Goal: Task Accomplishment & Management: Use online tool/utility

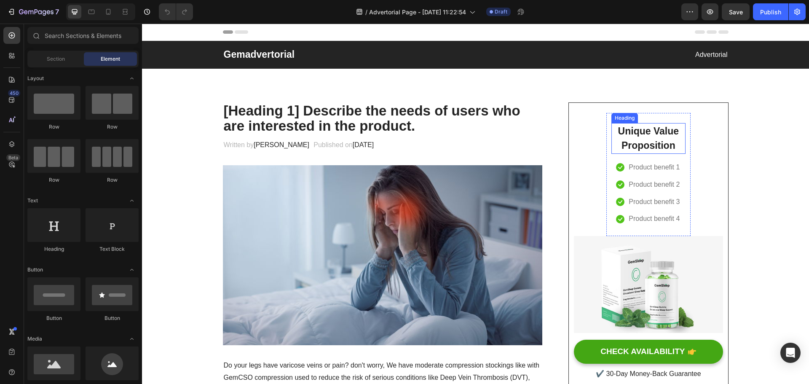
click at [649, 134] on p "Unique Value Proposition" at bounding box center [648, 138] width 72 height 29
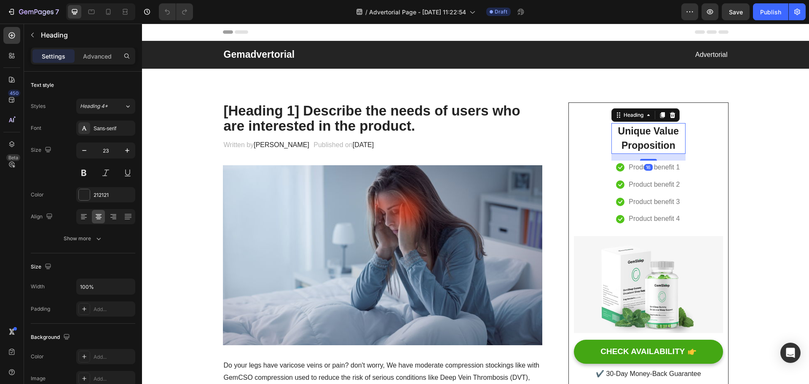
click at [669, 142] on p "Unique Value Proposition" at bounding box center [648, 138] width 72 height 29
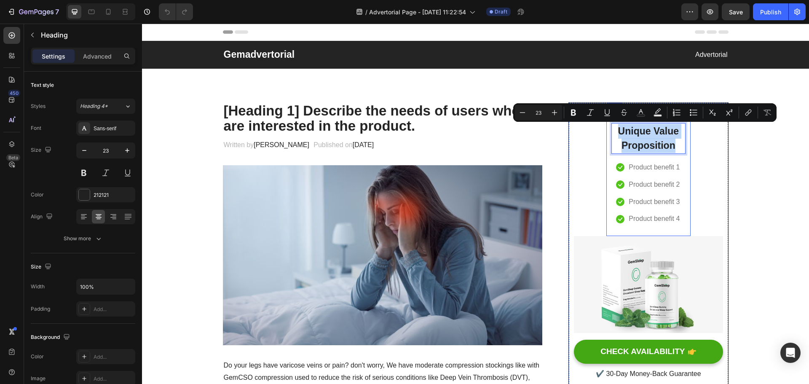
drag, startPoint x: 672, startPoint y: 145, endPoint x: 605, endPoint y: 127, distance: 69.8
click at [606, 127] on div "Unique Value Proposition Heading 16 Icon Product benefit 1 Text block Icon Prod…" at bounding box center [648, 174] width 84 height 123
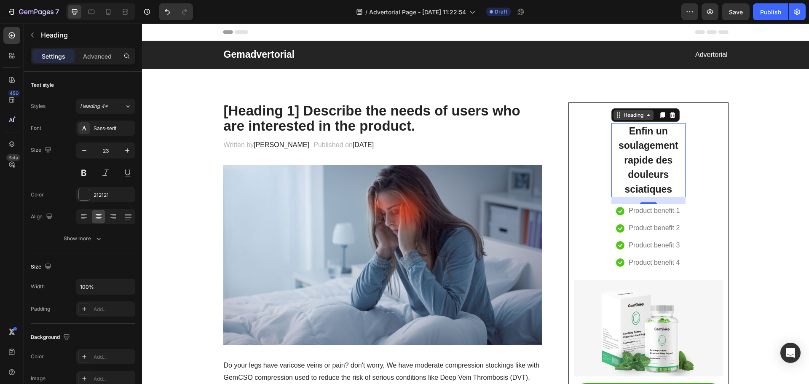
click at [645, 117] on icon at bounding box center [648, 115] width 7 height 7
click at [127, 106] on icon at bounding box center [127, 106] width 7 height 8
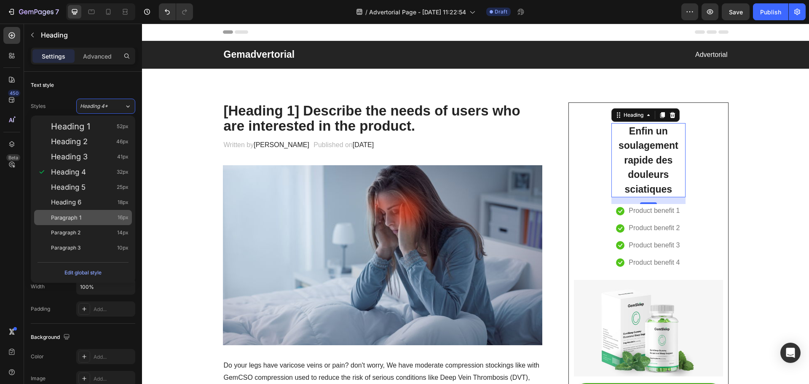
click at [84, 215] on div "Paragraph 1 16px" at bounding box center [90, 217] width 78 height 8
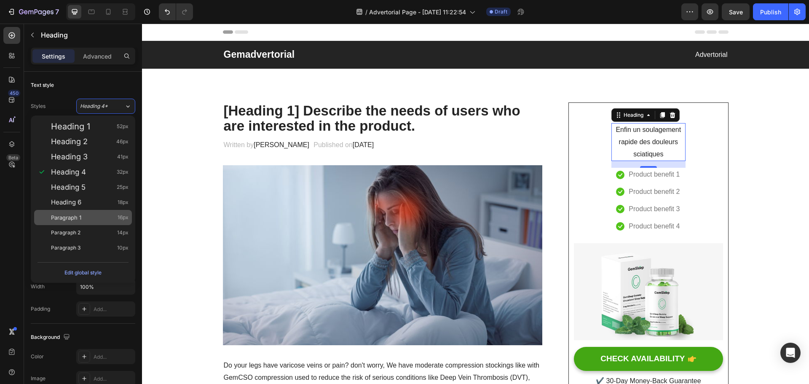
type input "16"
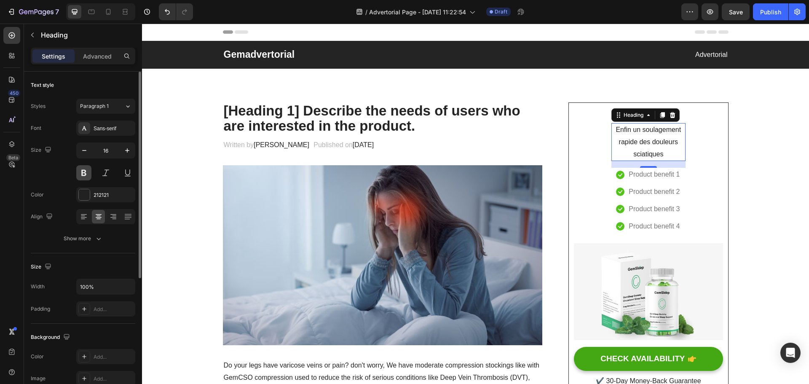
click at [88, 171] on button at bounding box center [83, 172] width 15 height 15
click at [118, 193] on div "212121" at bounding box center [105, 194] width 59 height 15
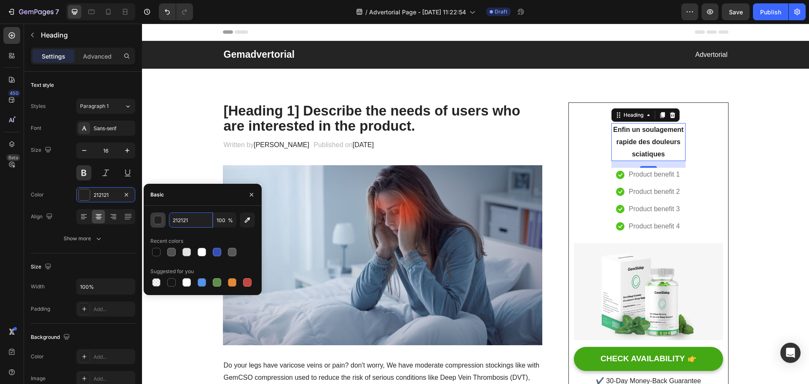
paste input "#5a9ac8"
click at [178, 220] on input "#5a9ac8" at bounding box center [191, 219] width 44 height 15
type input "5A9AC8"
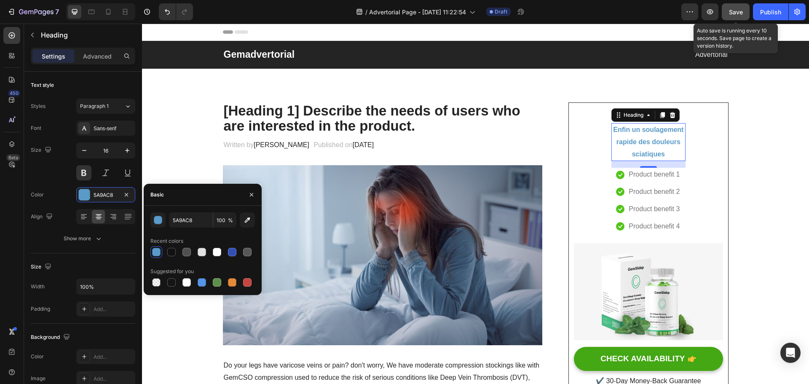
click at [734, 10] on span "Save" at bounding box center [736, 11] width 14 height 7
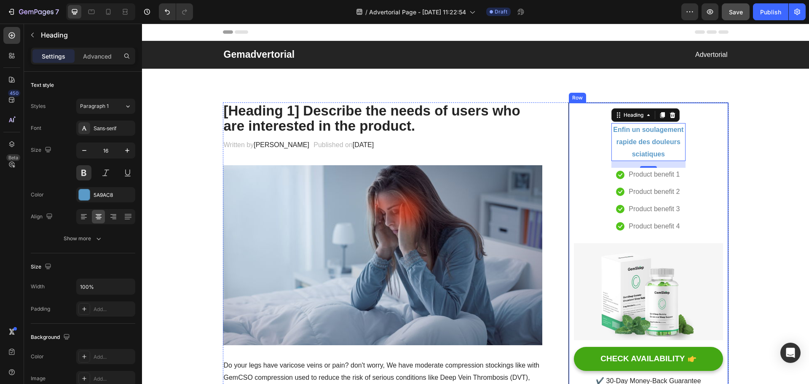
click at [584, 110] on div "Enfin un soulagement rapide des douleurs sciatiques Heading 16 Icon Product ben…" at bounding box center [648, 250] width 160 height 296
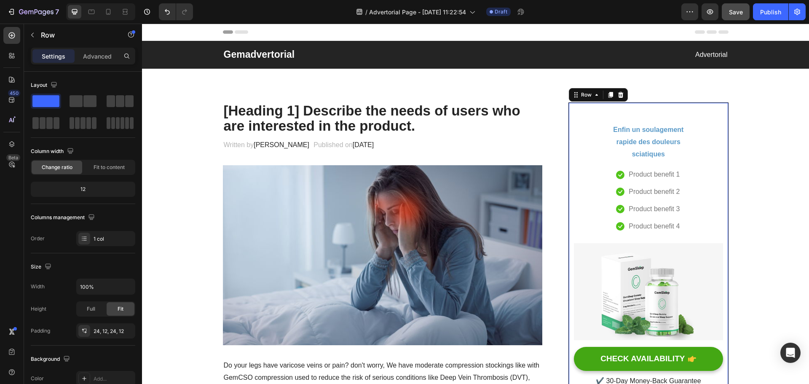
click at [595, 109] on div "Enfin un soulagement rapide des douleurs sciatiques Heading Icon Product benefi…" at bounding box center [648, 250] width 160 height 296
click at [595, 99] on div "Row" at bounding box center [586, 95] width 31 height 10
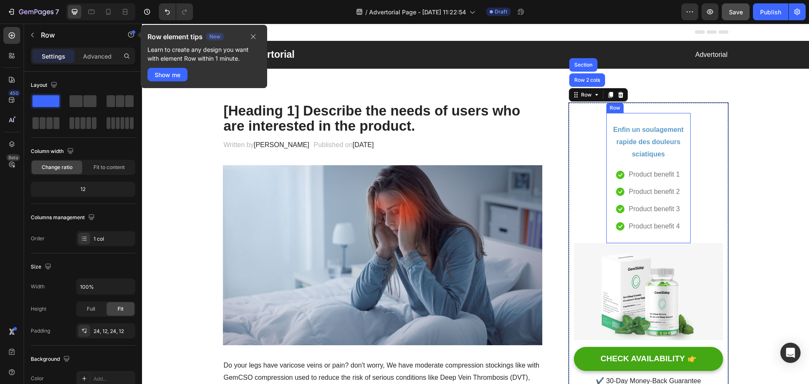
click at [680, 113] on div "Enfin un soulagement rapide des douleurs sciatiques Heading Icon Product benefi…" at bounding box center [648, 178] width 84 height 131
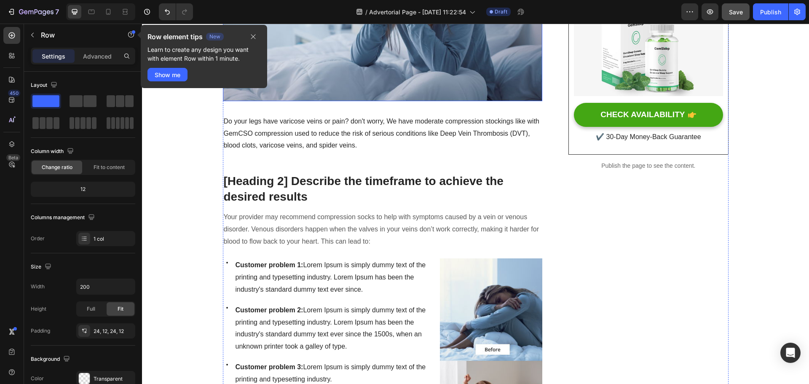
scroll to position [211, 0]
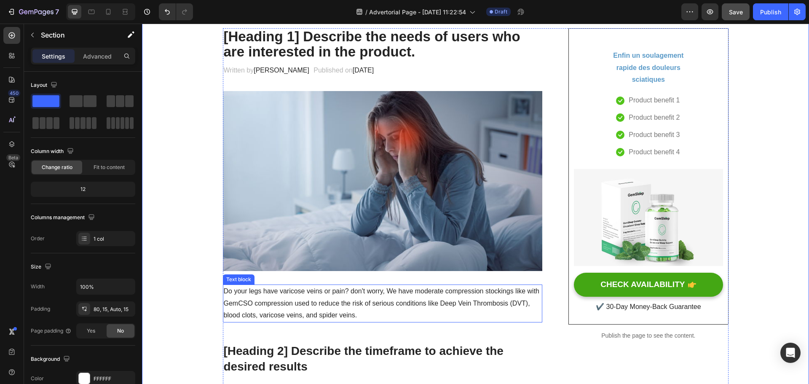
scroll to position [42, 0]
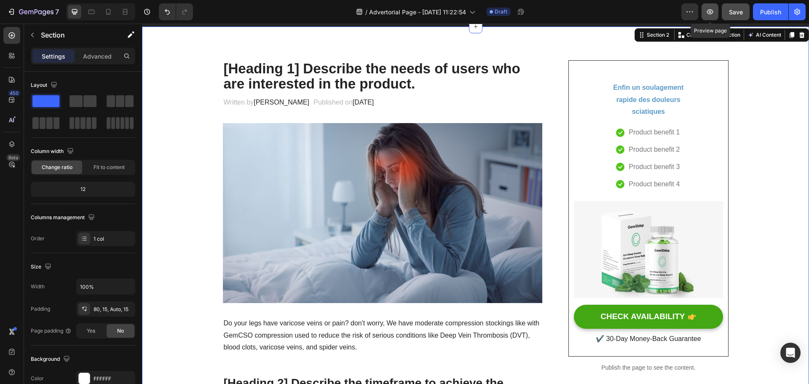
click at [705, 13] on button "button" at bounding box center [710, 11] width 17 height 17
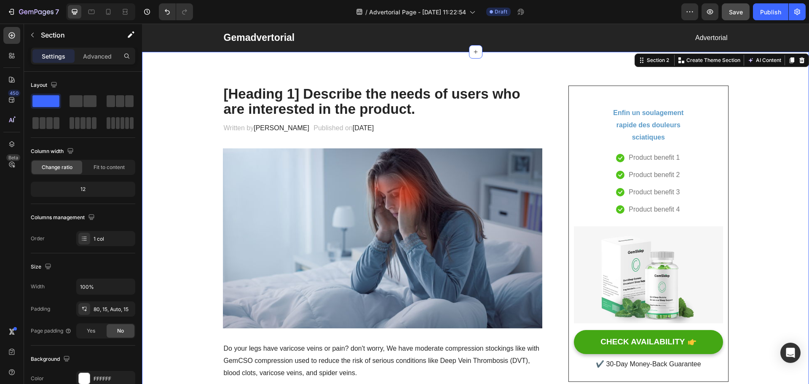
scroll to position [0, 0]
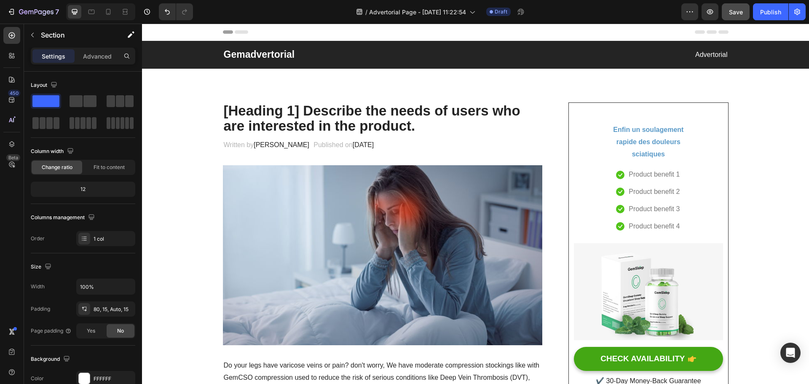
click at [279, 32] on div "Header" at bounding box center [476, 32] width 506 height 17
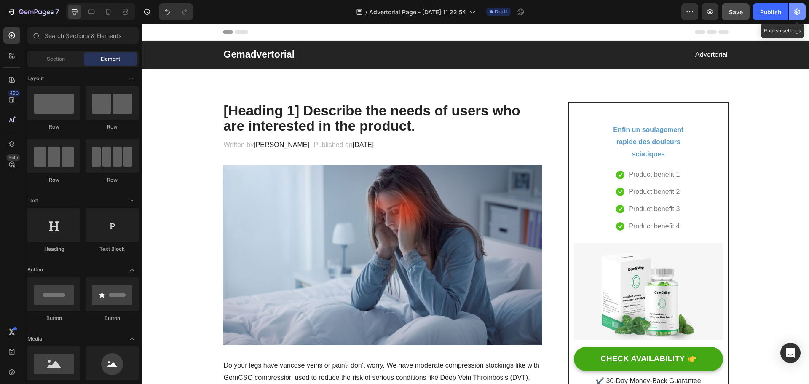
click at [798, 11] on icon "button" at bounding box center [797, 12] width 2 height 2
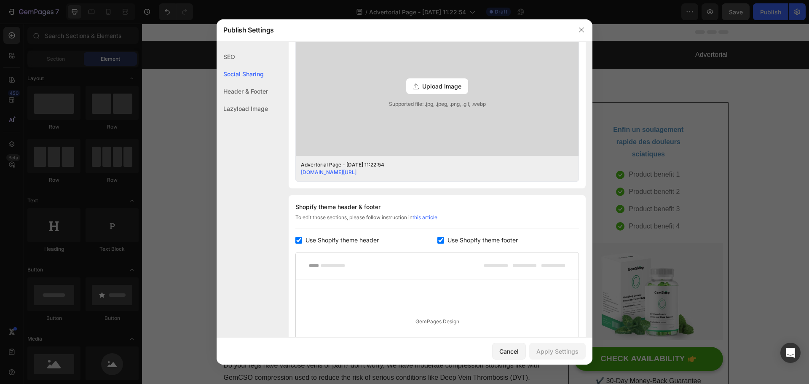
scroll to position [253, 0]
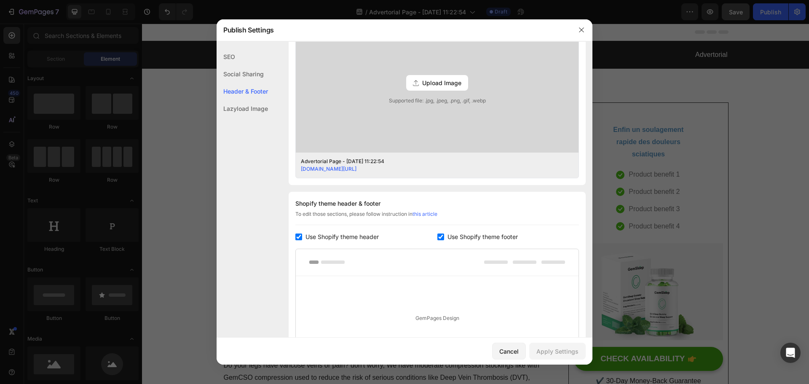
click at [300, 236] on input "checkbox" at bounding box center [298, 236] width 7 height 7
checkbox input "false"
click at [437, 235] on input "checkbox" at bounding box center [440, 236] width 7 height 7
checkbox input "false"
click at [549, 352] on div "Apply Settings" at bounding box center [557, 351] width 42 height 9
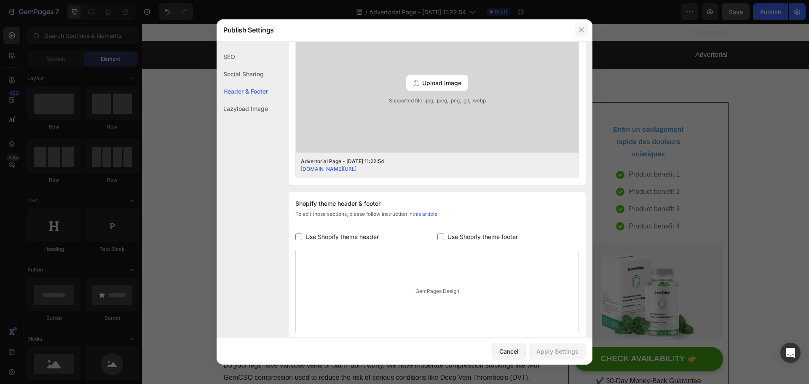
click at [580, 30] on icon "button" at bounding box center [581, 30] width 7 height 7
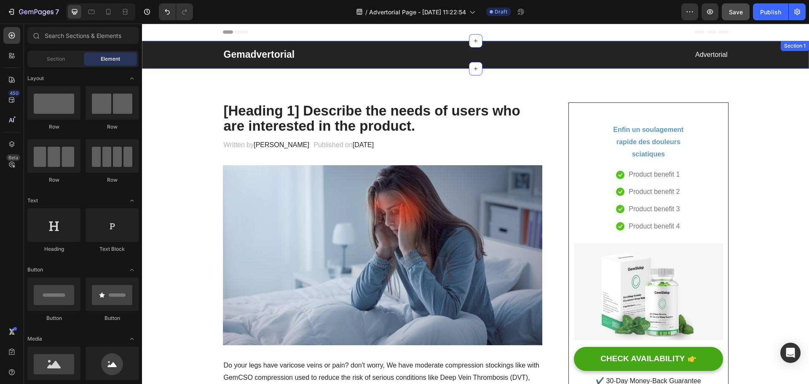
click at [224, 52] on p "Gemadvertorial" at bounding box center [349, 54] width 251 height 13
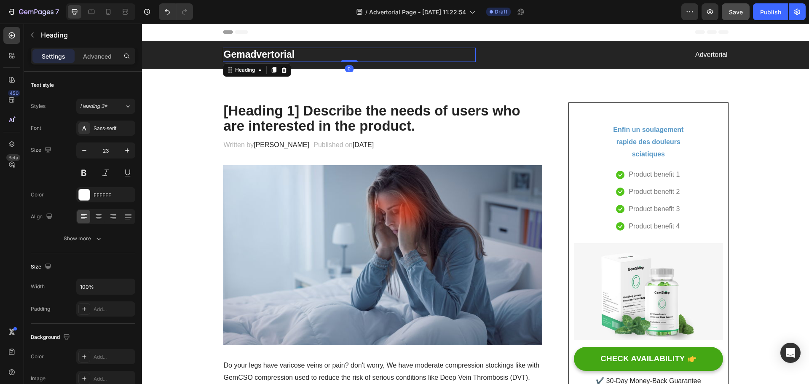
click at [300, 56] on p "Gemadvertorial" at bounding box center [349, 54] width 251 height 13
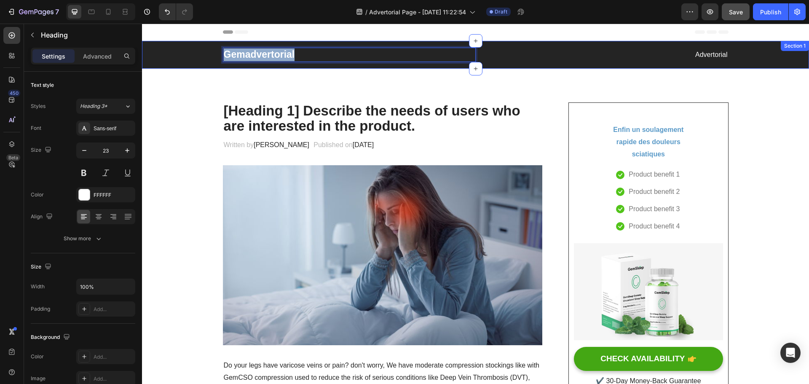
drag, startPoint x: 290, startPoint y: 56, endPoint x: 213, endPoint y: 57, distance: 77.1
click at [213, 57] on div "Gemadvertorial Heading 0 Advertorial Text block Row" at bounding box center [475, 55] width 654 height 14
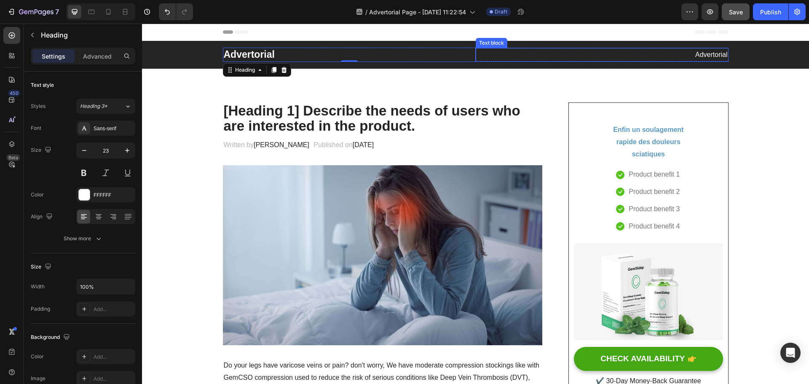
click at [720, 54] on p "Advertorial" at bounding box center [602, 55] width 251 height 12
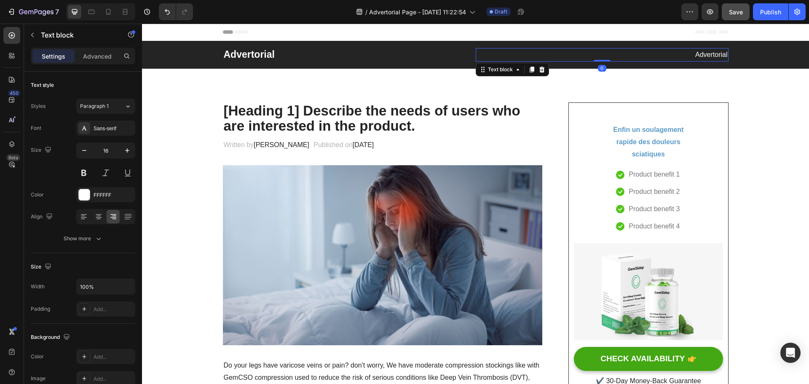
click at [717, 55] on p "Advertorial" at bounding box center [602, 55] width 251 height 12
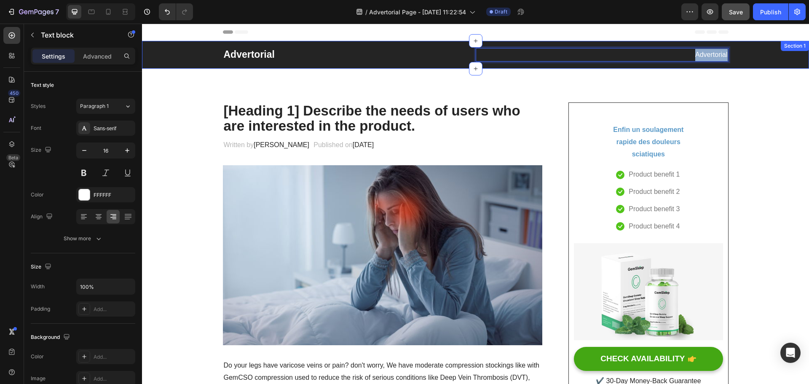
drag, startPoint x: 693, startPoint y: 53, endPoint x: 725, endPoint y: 57, distance: 32.3
click at [729, 54] on div "Advertorial Heading Advertorial Text block 0 Row" at bounding box center [475, 55] width 654 height 14
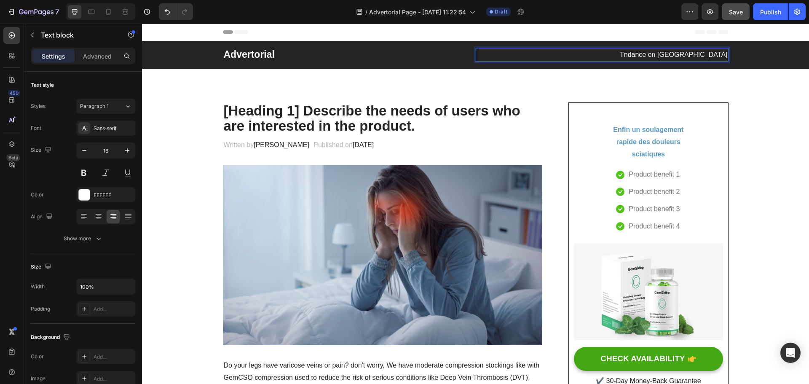
click at [675, 54] on p "Tndance en [GEOGRAPHIC_DATA]" at bounding box center [602, 55] width 251 height 12
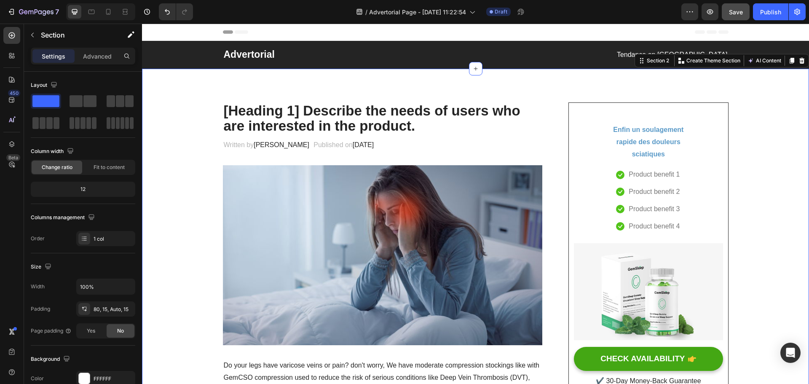
click at [607, 104] on div "Enfin un soulagement rapide des douleurs sciatiques Heading Icon Product benefi…" at bounding box center [648, 250] width 160 height 296
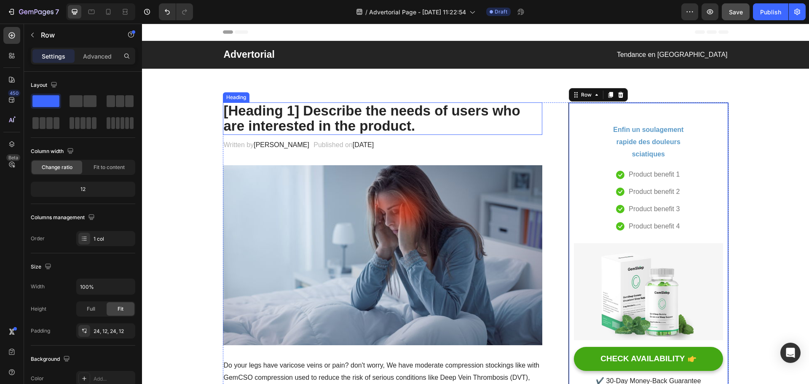
click at [368, 104] on p "[Heading 1] Describe the needs of users who are interested in the product." at bounding box center [383, 118] width 318 height 31
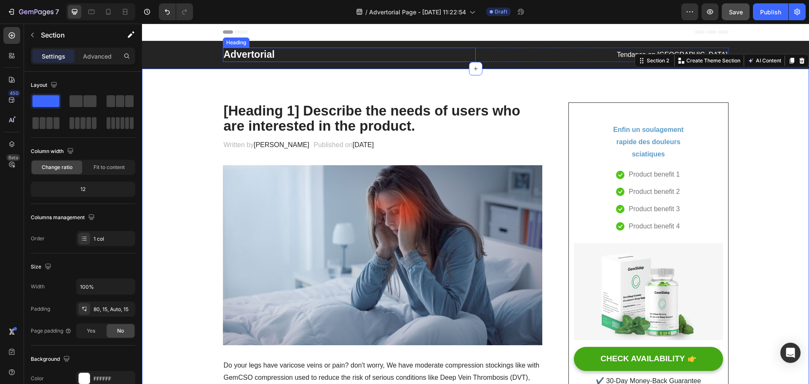
click at [357, 60] on p "Advertorial" at bounding box center [349, 54] width 251 height 13
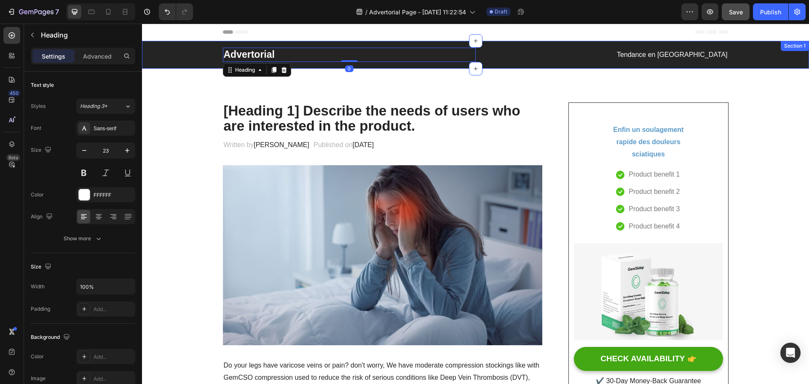
click at [174, 53] on div "Advertorial Heading 0 Tendance en france Text block Row" at bounding box center [475, 55] width 654 height 14
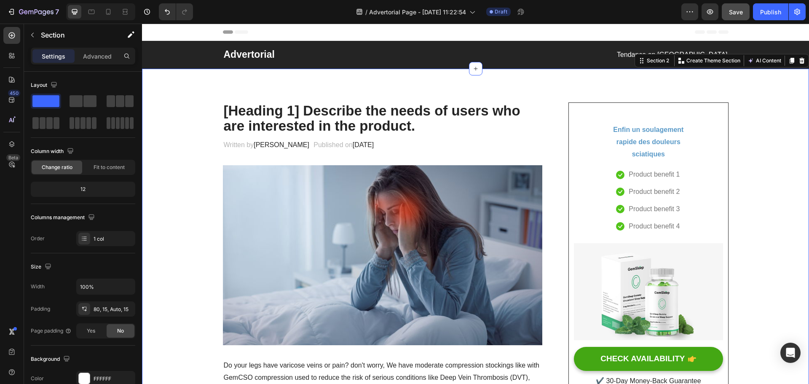
click at [590, 109] on div "Enfin un soulagement rapide des douleurs sciatiques Heading Icon Product benefi…" at bounding box center [648, 250] width 160 height 296
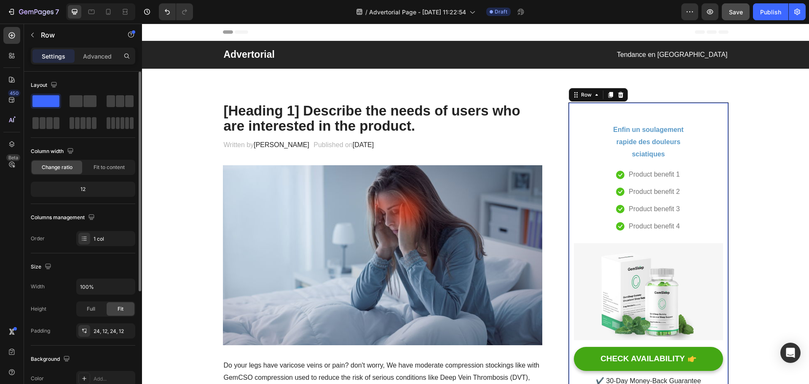
drag, startPoint x: 94, startPoint y: 189, endPoint x: 74, endPoint y: 190, distance: 20.7
click at [74, 190] on div "12" at bounding box center [82, 189] width 101 height 12
click at [76, 191] on div "12" at bounding box center [82, 189] width 101 height 12
click at [81, 189] on div "12" at bounding box center [82, 189] width 101 height 12
drag, startPoint x: 107, startPoint y: 286, endPoint x: 74, endPoint y: 284, distance: 33.3
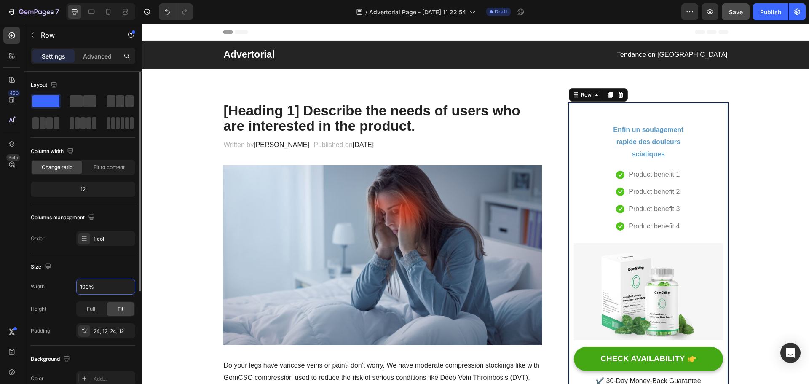
click at [74, 284] on div "Width 100%" at bounding box center [83, 287] width 104 height 16
drag, startPoint x: 100, startPoint y: 284, endPoint x: 76, endPoint y: 285, distance: 24.0
click at [76, 285] on div "100%" at bounding box center [105, 287] width 59 height 16
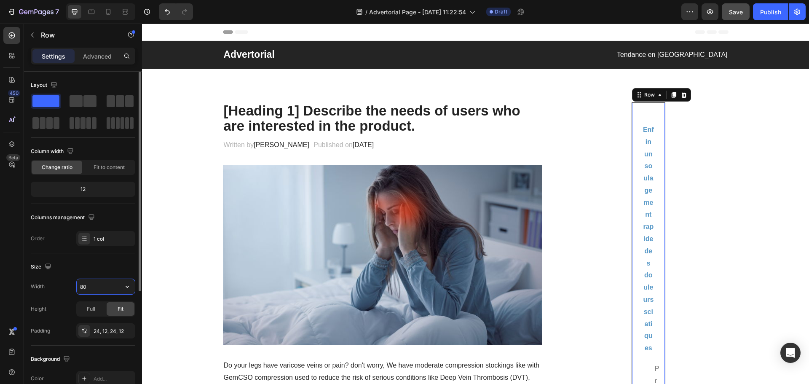
type input "80%"
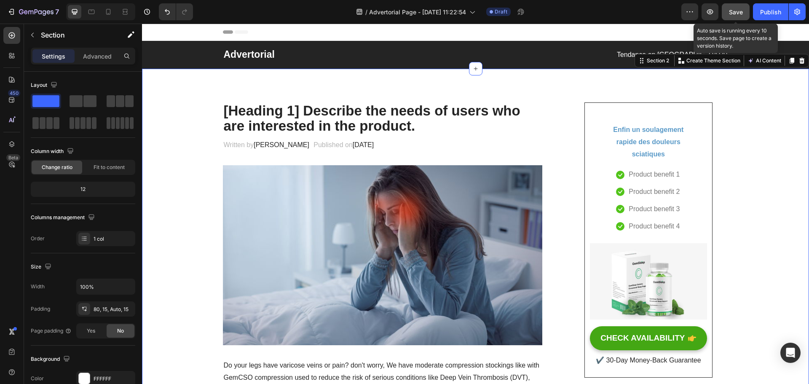
click at [734, 14] on span "Save" at bounding box center [736, 11] width 14 height 7
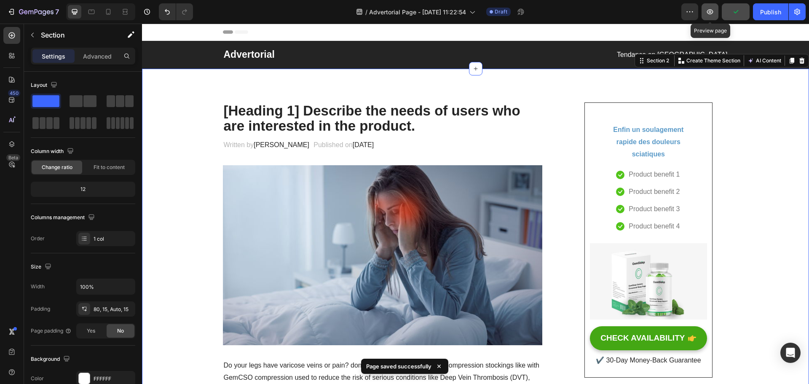
click at [709, 11] on icon "button" at bounding box center [710, 12] width 8 height 8
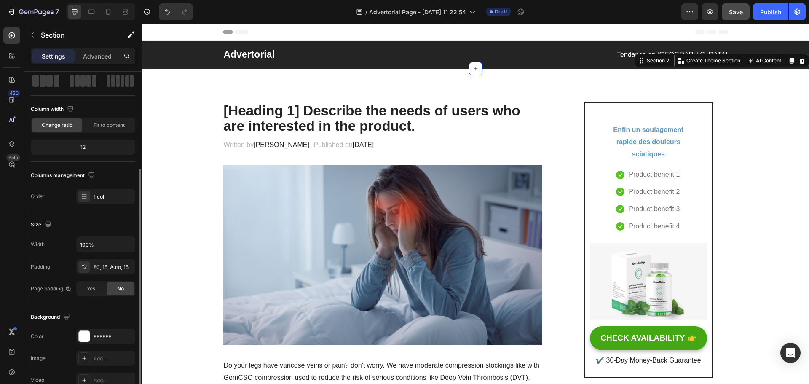
scroll to position [84, 0]
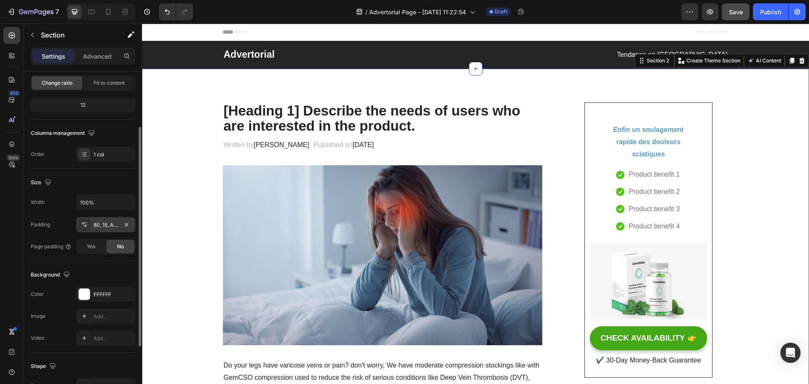
click at [84, 224] on icon at bounding box center [84, 224] width 7 height 7
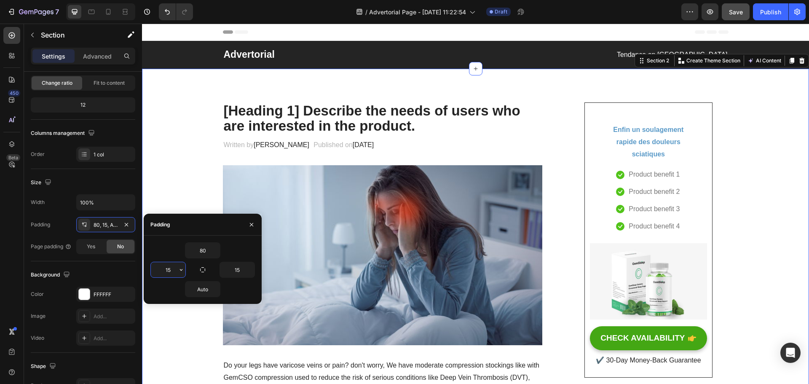
type input "2"
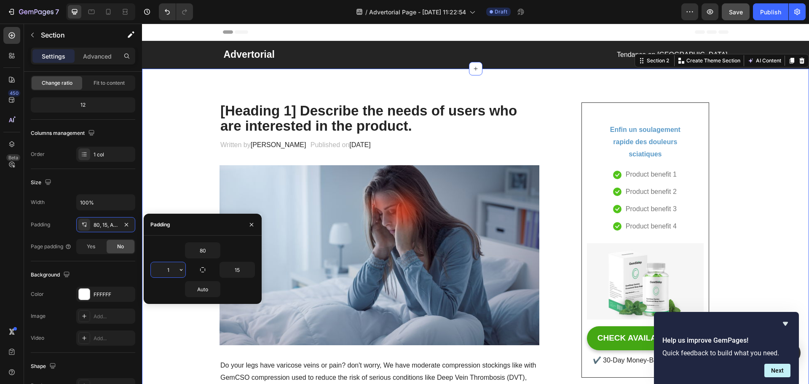
type input "15"
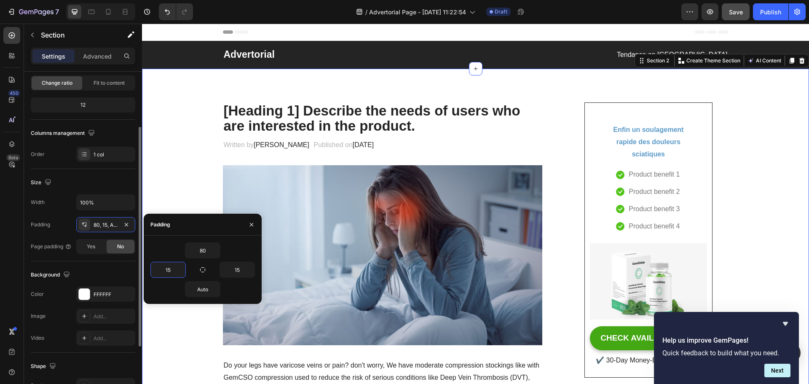
click at [55, 169] on div "Size Width 100% Padding 80, 15, Auto, 15 Page padding Yes No" at bounding box center [83, 215] width 104 height 92
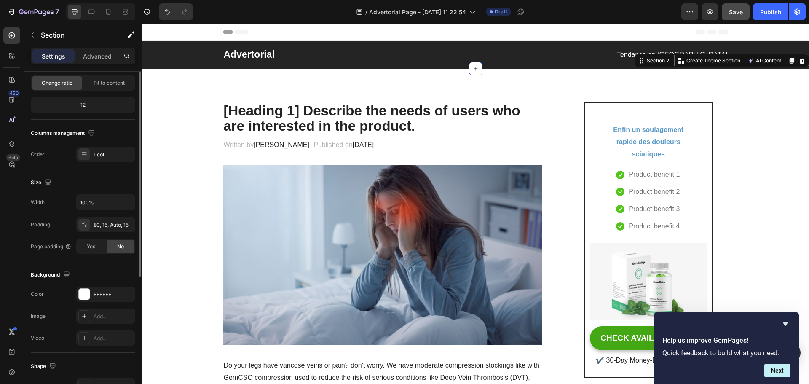
scroll to position [0, 0]
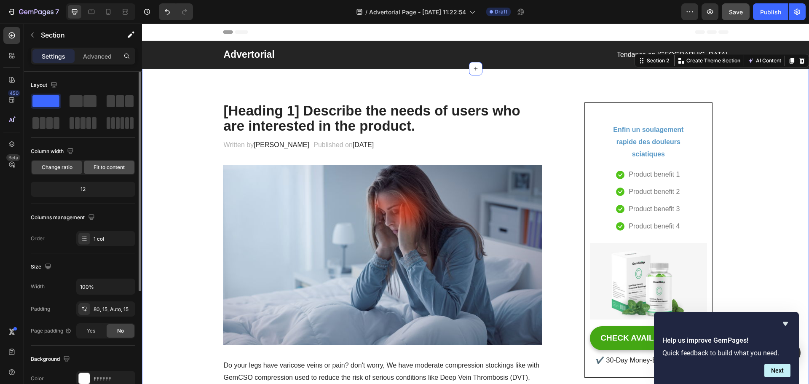
click at [104, 166] on span "Fit to content" at bounding box center [109, 167] width 31 height 8
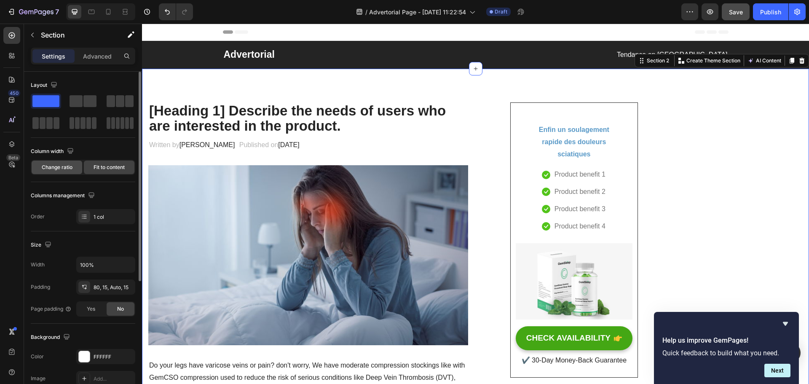
click at [58, 171] on div "Change ratio" at bounding box center [57, 167] width 51 height 13
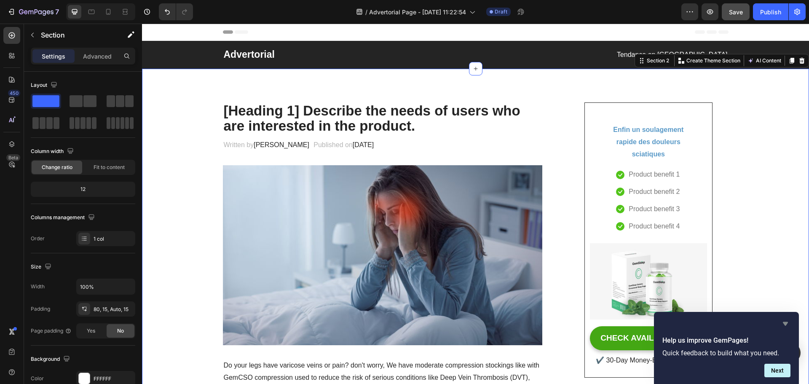
click at [789, 323] on icon "Hide survey" at bounding box center [785, 324] width 10 height 10
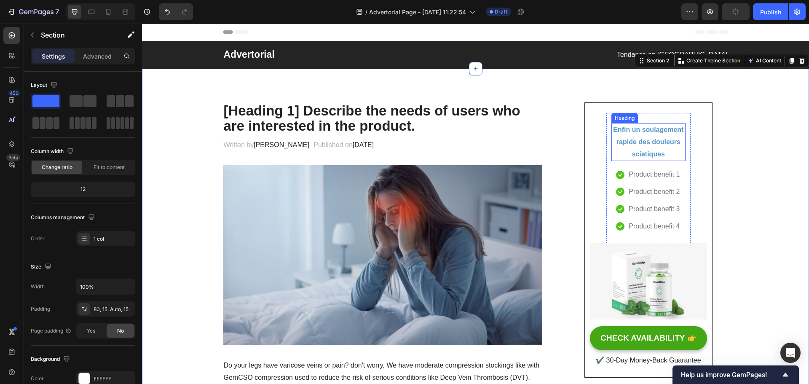
click at [640, 137] on p "Enfin un soulagement rapide des douleurs sciatiques" at bounding box center [648, 142] width 72 height 36
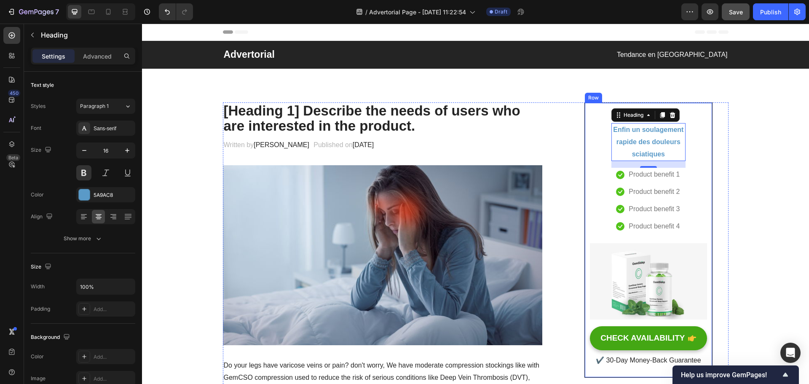
click at [596, 152] on div "Enfin un soulagement rapide des douleurs sciatiques Heading 16 Icon Product ben…" at bounding box center [648, 240] width 117 height 255
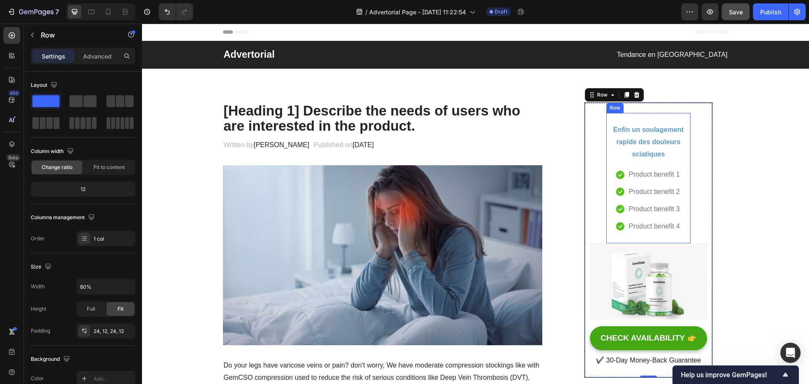
click at [643, 117] on div "Enfin un soulagement rapide des douleurs sciatiques Heading Icon Product benefi…" at bounding box center [648, 178] width 84 height 131
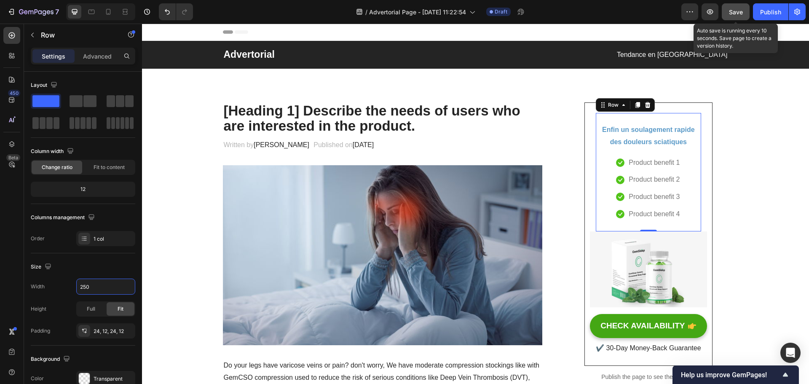
type input "250"
click at [737, 12] on span "Save" at bounding box center [736, 11] width 14 height 7
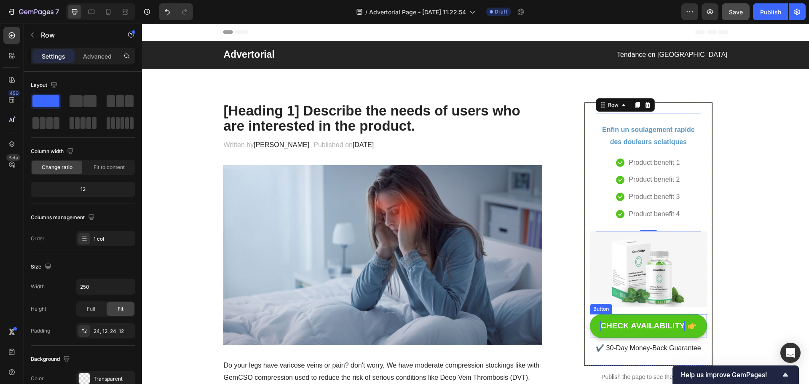
click at [648, 321] on div "CHECK AVAILABILITY" at bounding box center [642, 326] width 84 height 11
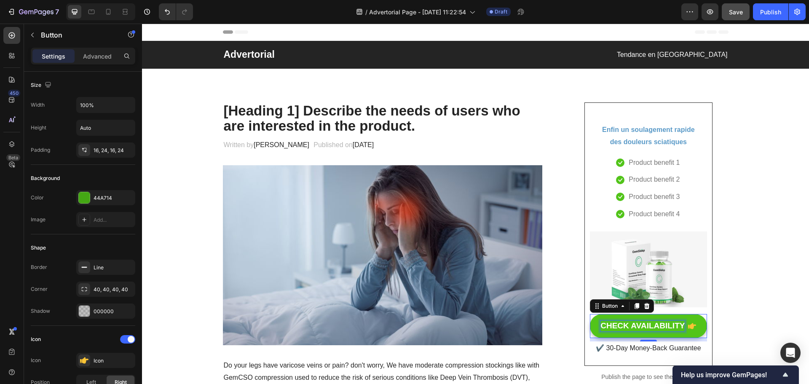
click at [672, 330] on div "CHECK AVAILABILITY" at bounding box center [642, 326] width 84 height 11
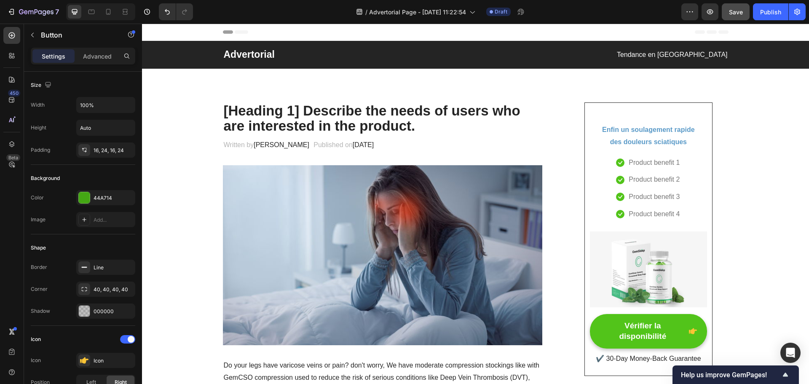
click at [693, 327] on icon "<p>Vérifier la disponibilité</p>" at bounding box center [693, 331] width 8 height 8
click at [689, 334] on icon "<p>Vérifier la disponibilité</p>" at bounding box center [693, 331] width 8 height 8
click at [646, 332] on p "Vérifier la disponibilité" at bounding box center [642, 331] width 85 height 21
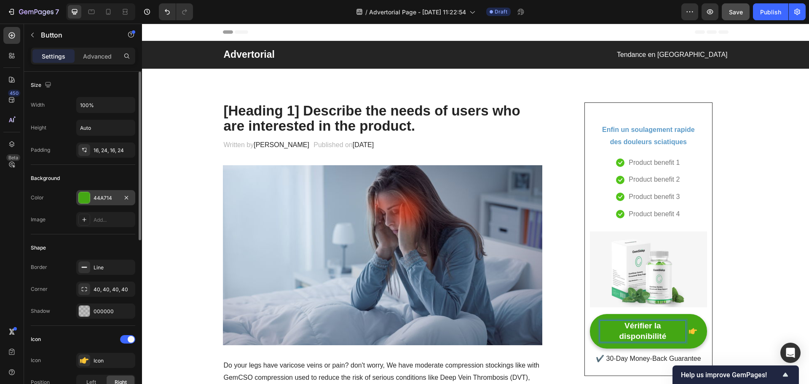
click at [108, 204] on div "44A714" at bounding box center [105, 197] width 59 height 15
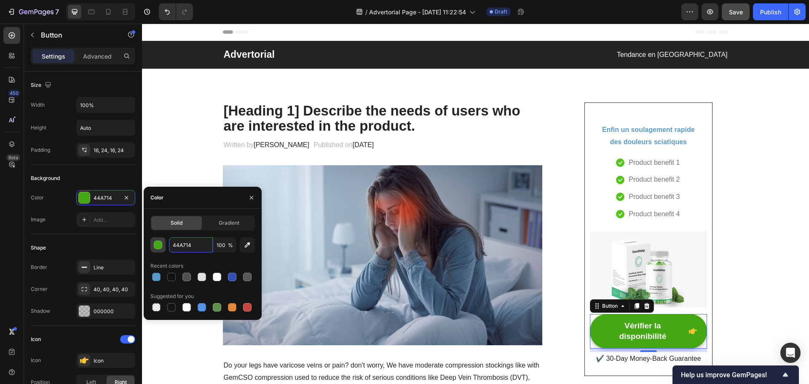
paste input "#27ae61"
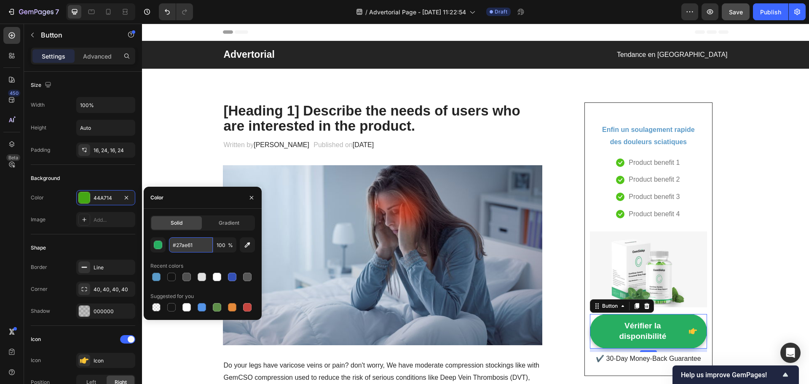
click at [176, 246] on input "#27ae61" at bounding box center [191, 244] width 44 height 15
type input "27ae61"
click at [119, 175] on div "Background" at bounding box center [83, 177] width 104 height 13
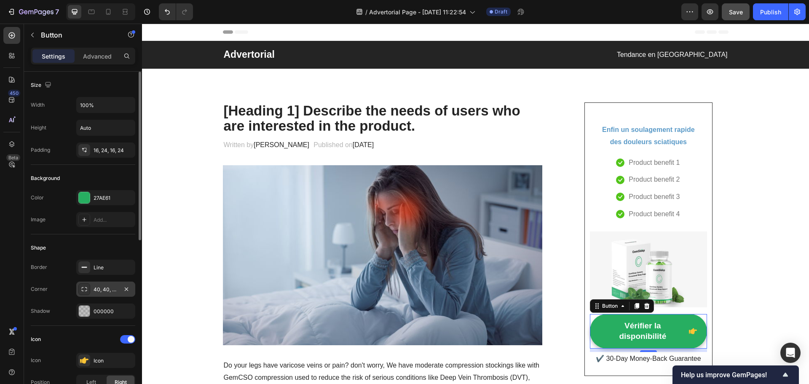
click at [93, 289] on div "40, 40, 40, 40" at bounding box center [105, 288] width 59 height 15
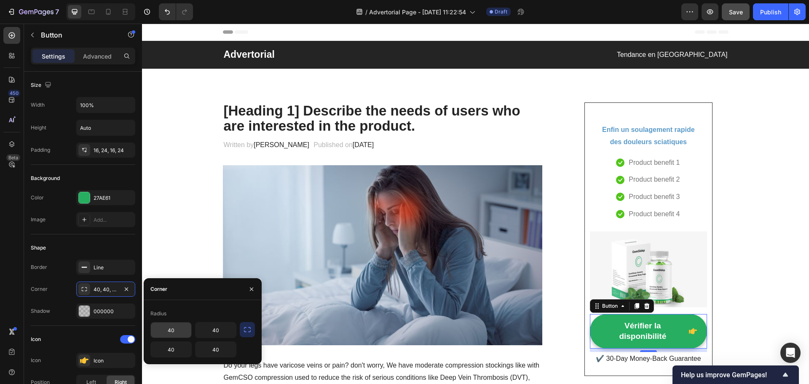
click at [179, 332] on input "40" at bounding box center [171, 329] width 40 height 15
type input "4"
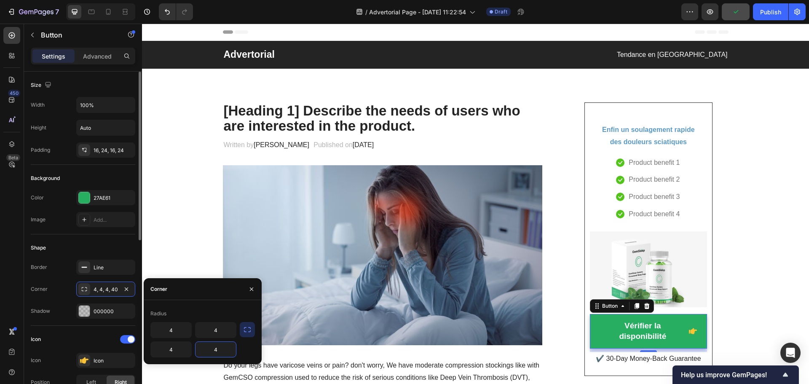
click at [60, 214] on div "Image Add..." at bounding box center [83, 219] width 104 height 15
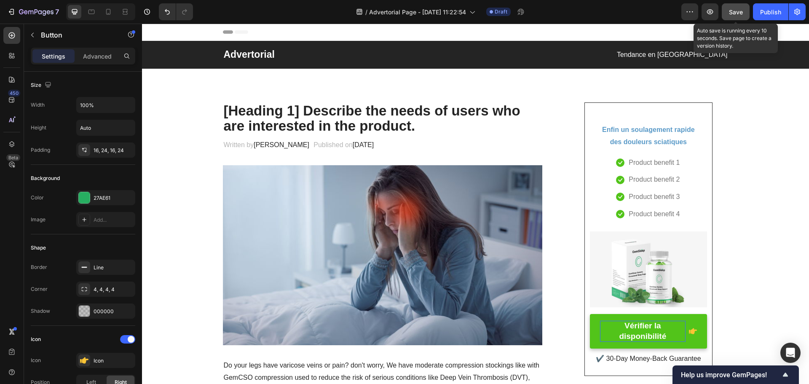
click at [738, 8] on div "Save" at bounding box center [736, 12] width 14 height 9
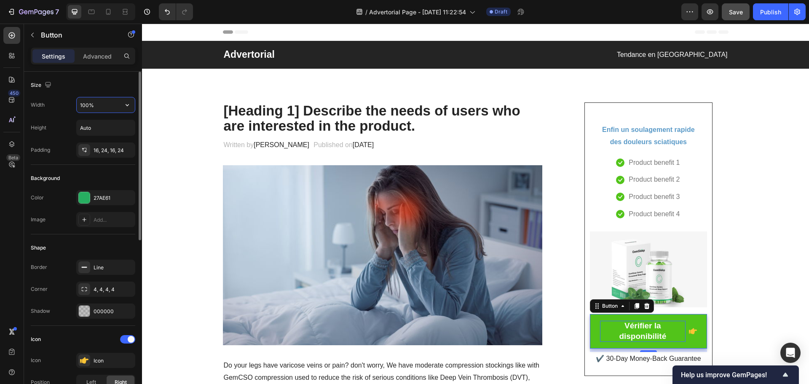
click at [103, 105] on input "100%" at bounding box center [106, 104] width 58 height 15
click at [125, 107] on icon "button" at bounding box center [127, 105] width 8 height 8
drag, startPoint x: 102, startPoint y: 107, endPoint x: 76, endPoint y: 102, distance: 26.1
click at [76, 102] on div "100%" at bounding box center [105, 105] width 59 height 16
type input "90%"
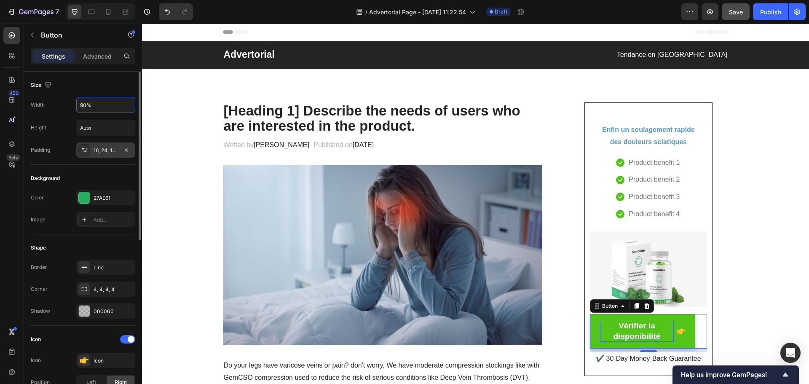
click at [115, 149] on div "16, 24, 16, 24" at bounding box center [106, 151] width 24 height 8
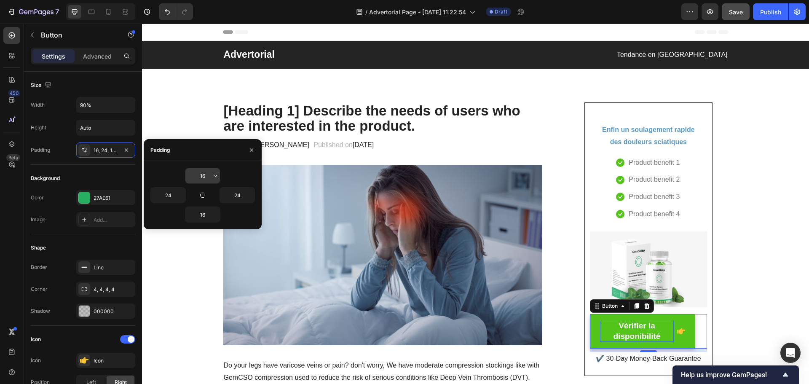
drag, startPoint x: 212, startPoint y: 176, endPoint x: 195, endPoint y: 173, distance: 16.7
click at [195, 173] on div "16" at bounding box center [202, 175] width 35 height 15
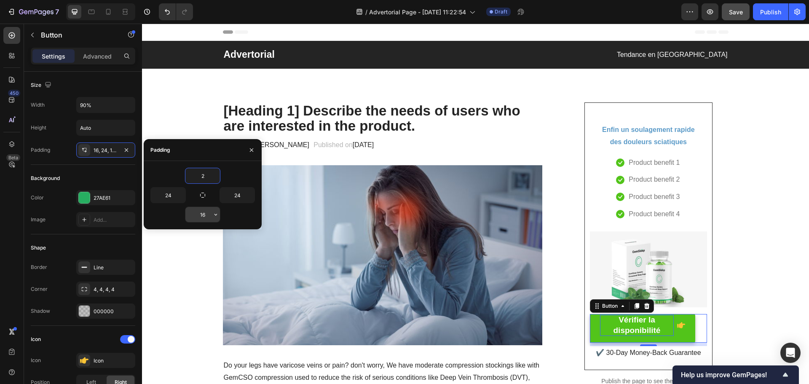
type input "2"
click at [207, 212] on input "16" at bounding box center [202, 214] width 35 height 15
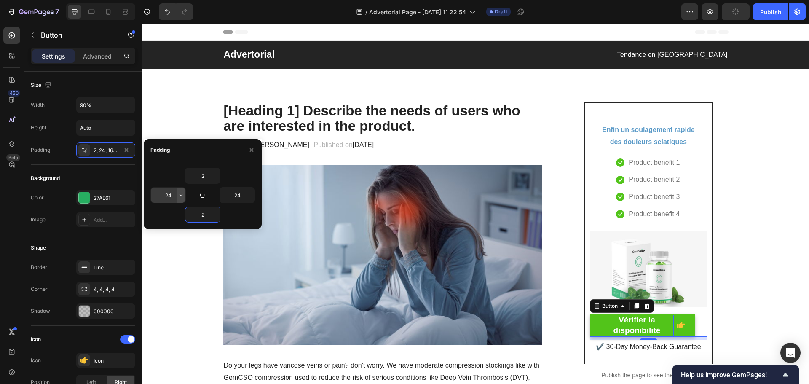
type input "2"
drag, startPoint x: 177, startPoint y: 194, endPoint x: 167, endPoint y: 194, distance: 10.1
click at [167, 194] on div "24" at bounding box center [168, 195] width 35 height 15
type input "15"
click at [237, 192] on input "24" at bounding box center [237, 195] width 35 height 15
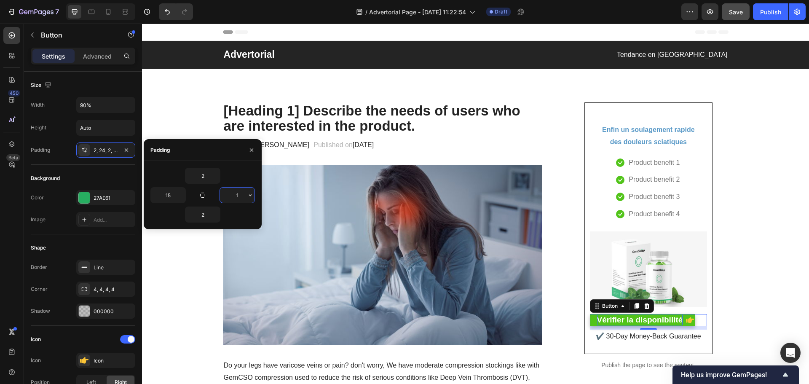
type input "15"
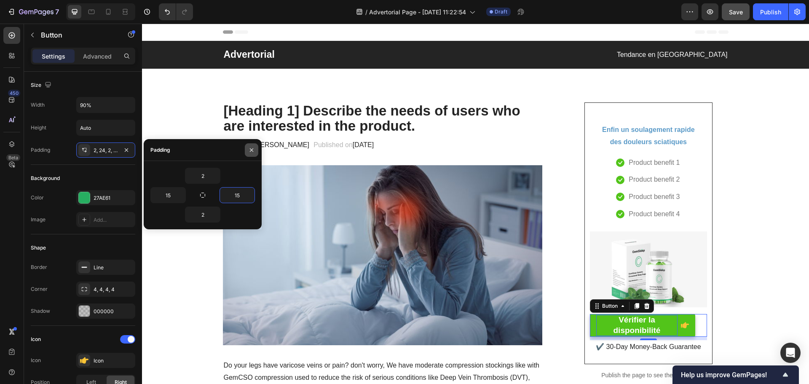
click at [249, 150] on icon "button" at bounding box center [251, 150] width 7 height 7
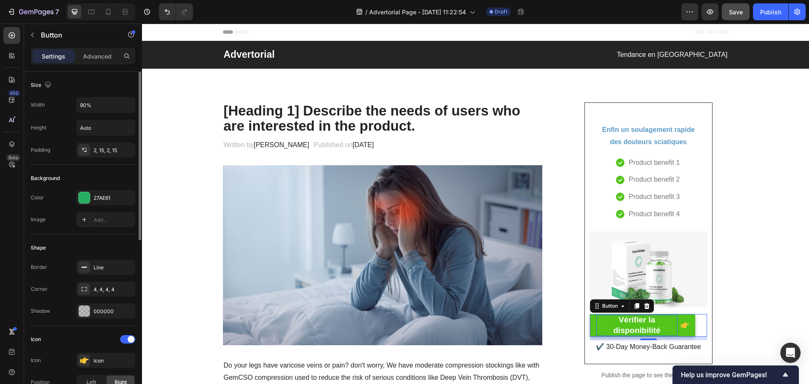
scroll to position [84, 0]
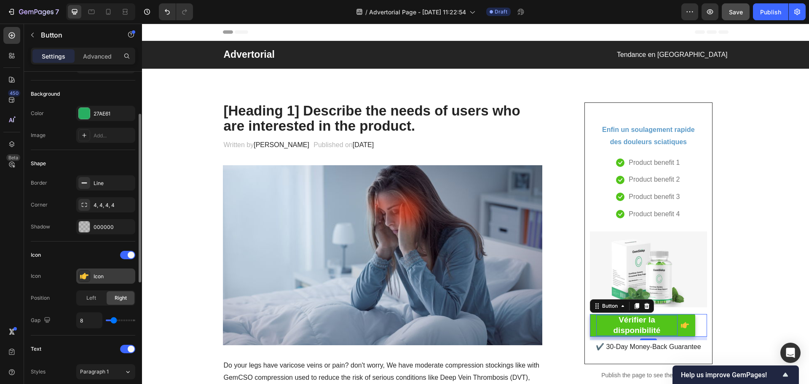
click at [83, 278] on icon at bounding box center [84, 276] width 8 height 6
click at [89, 300] on span "Left" at bounding box center [91, 298] width 10 height 8
click at [84, 278] on icon at bounding box center [84, 276] width 8 height 6
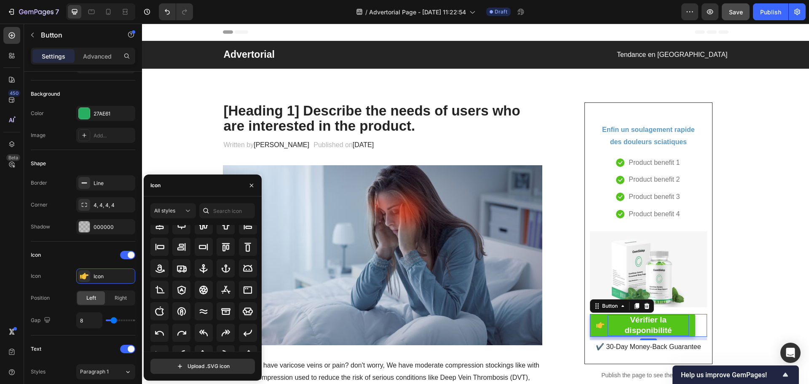
click at [190, 191] on div "Icon" at bounding box center [203, 185] width 118 height 22
click at [230, 213] on input "text" at bounding box center [227, 210] width 56 height 15
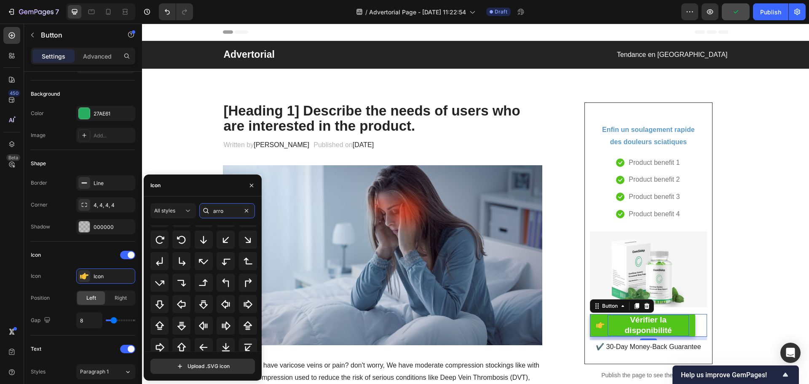
scroll to position [93, 0]
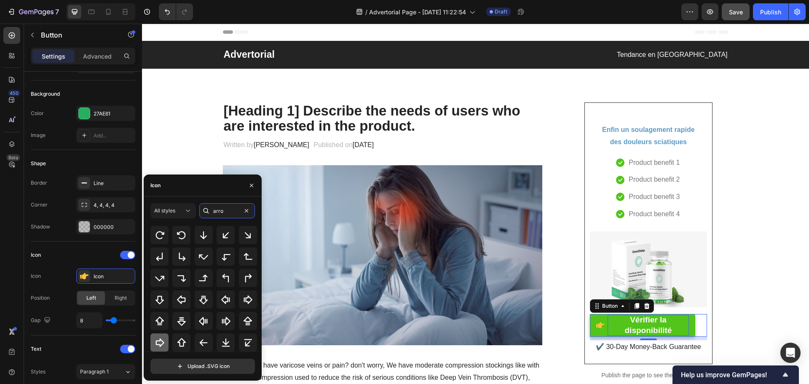
type input "arro"
click at [161, 340] on icon at bounding box center [160, 343] width 10 height 10
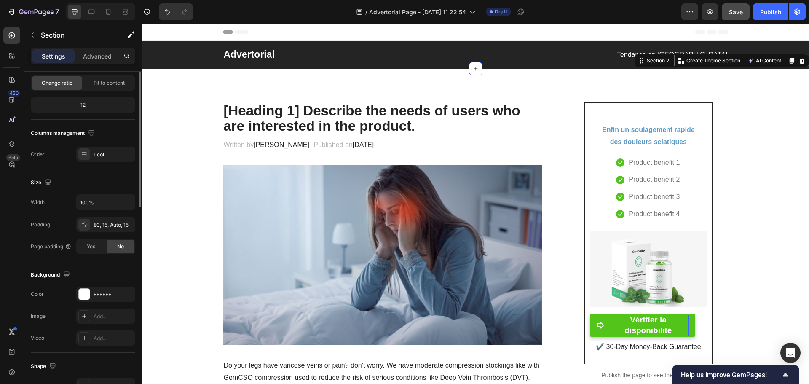
scroll to position [0, 0]
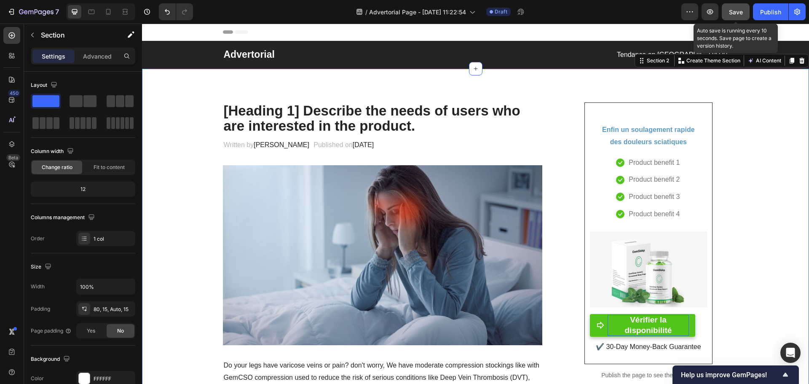
click at [735, 11] on span "Save" at bounding box center [736, 11] width 14 height 7
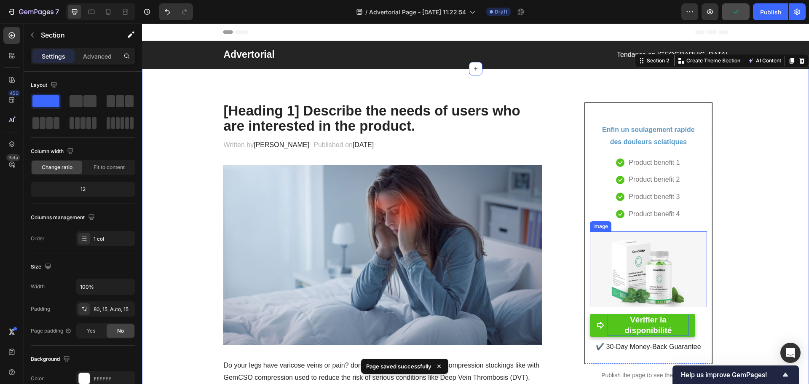
click at [630, 265] on img at bounding box center [648, 269] width 117 height 76
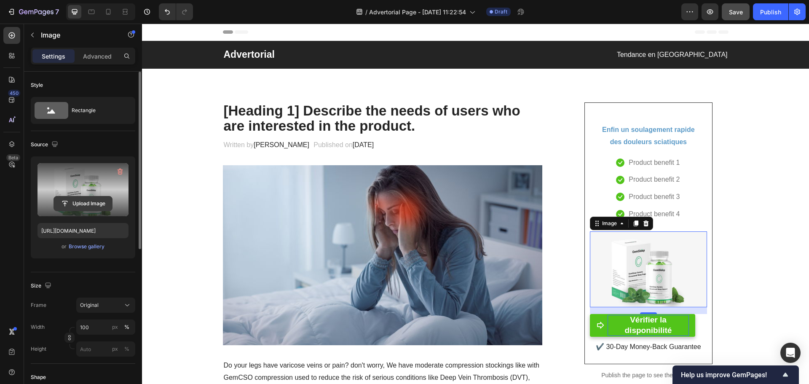
click at [86, 203] on input "file" at bounding box center [83, 203] width 58 height 14
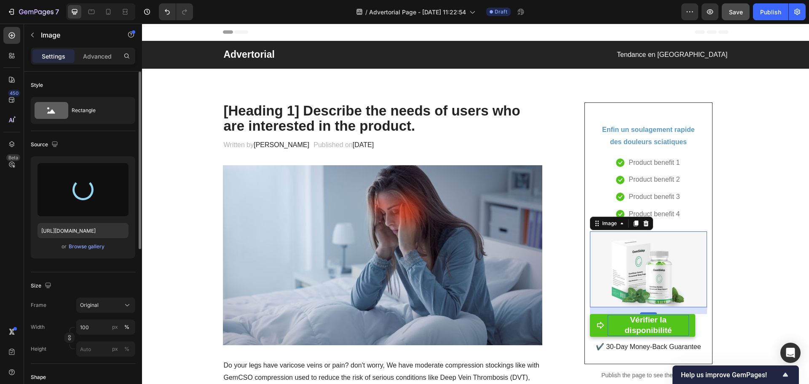
type input "[URL][DOMAIN_NAME]"
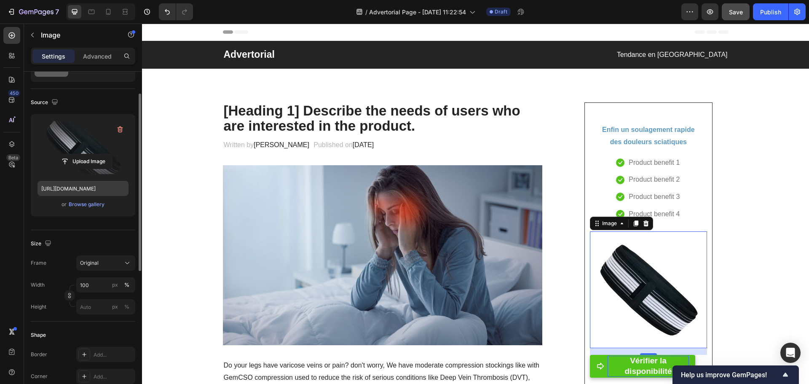
scroll to position [84, 0]
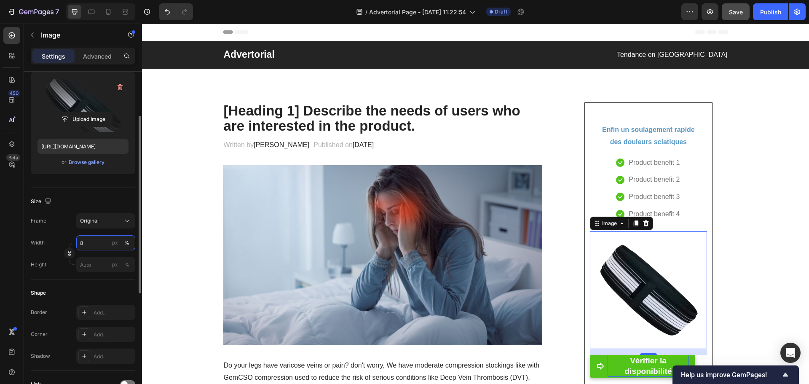
type input "80"
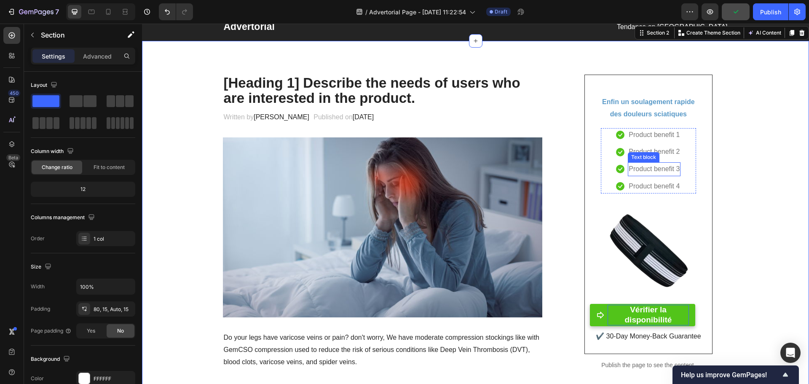
scroll to position [42, 0]
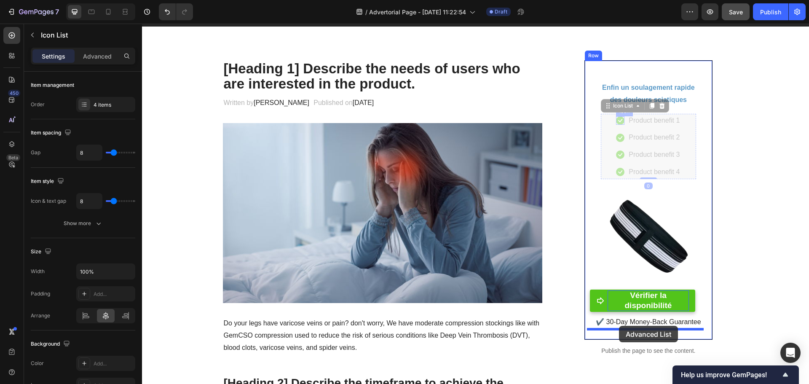
drag, startPoint x: 613, startPoint y: 110, endPoint x: 619, endPoint y: 326, distance: 216.2
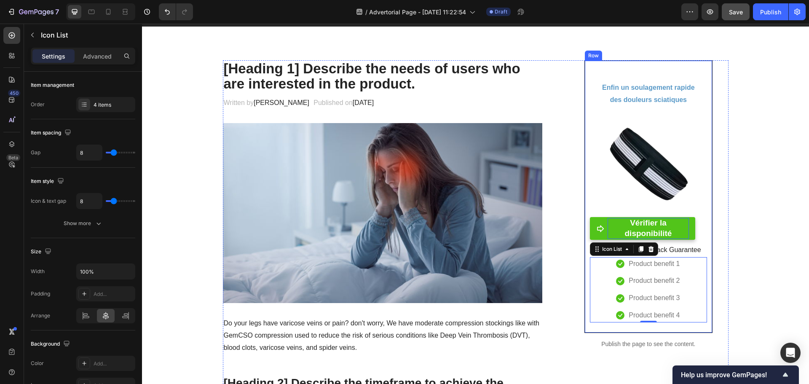
click at [585, 67] on div "Enfin un soulagement rapide des douleurs sciatiques Heading Row Image Vérifier …" at bounding box center [648, 196] width 128 height 273
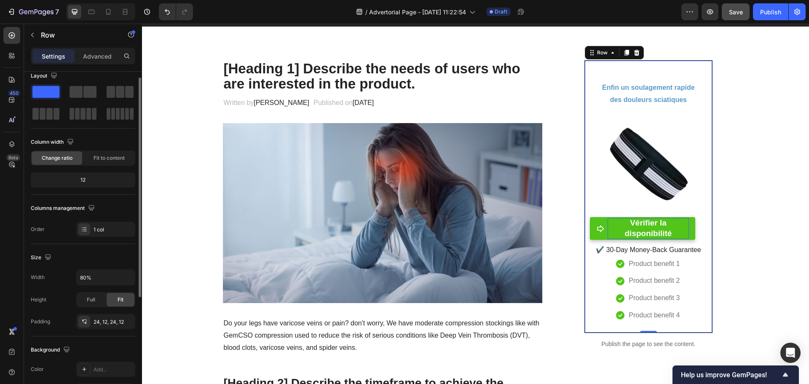
scroll to position [0, 0]
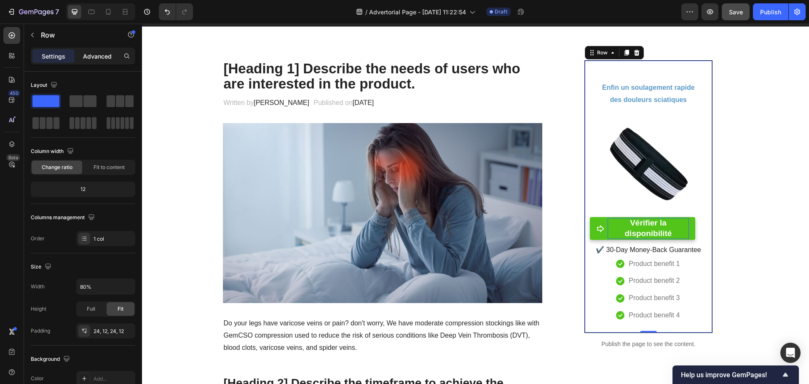
click at [102, 58] on p "Advanced" at bounding box center [97, 56] width 29 height 9
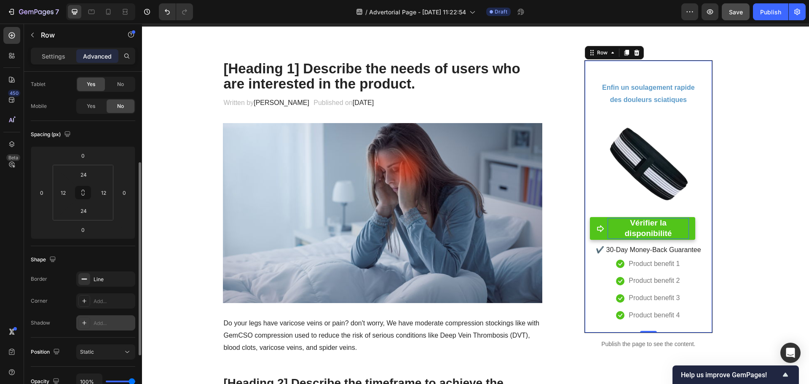
scroll to position [126, 0]
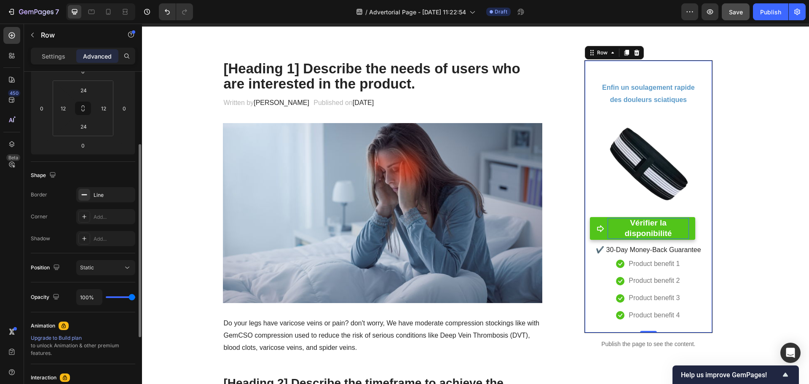
drag, startPoint x: 129, startPoint y: 299, endPoint x: 121, endPoint y: 298, distance: 8.1
click at [122, 299] on div "100%" at bounding box center [105, 297] width 59 height 16
click at [116, 298] on div "100%" at bounding box center [105, 297] width 59 height 16
type input "98%"
type input "98"
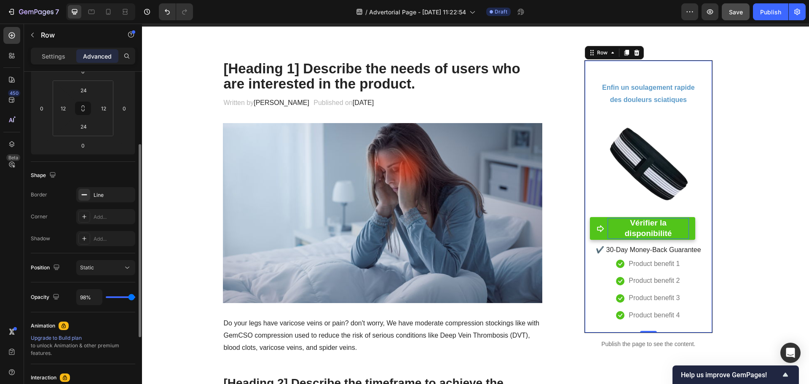
type input "85%"
type input "85"
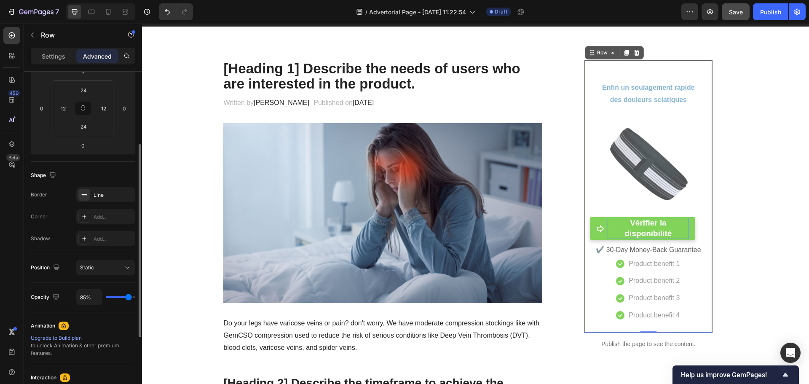
type input "72%"
type input "72"
type input "67%"
type input "67"
type input "61%"
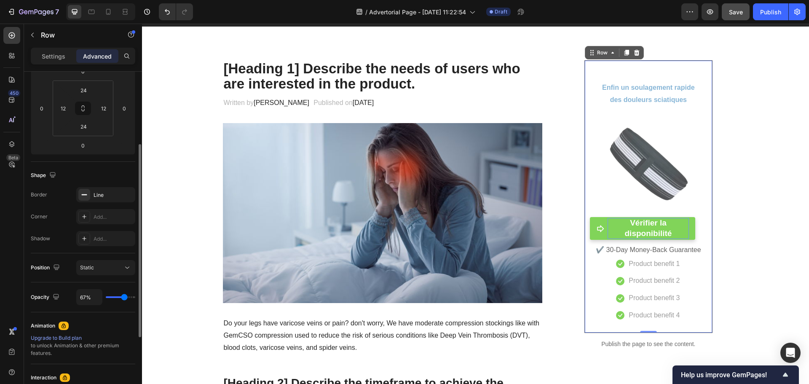
type input "61"
type input "56%"
type input "56"
type input "54%"
type input "54"
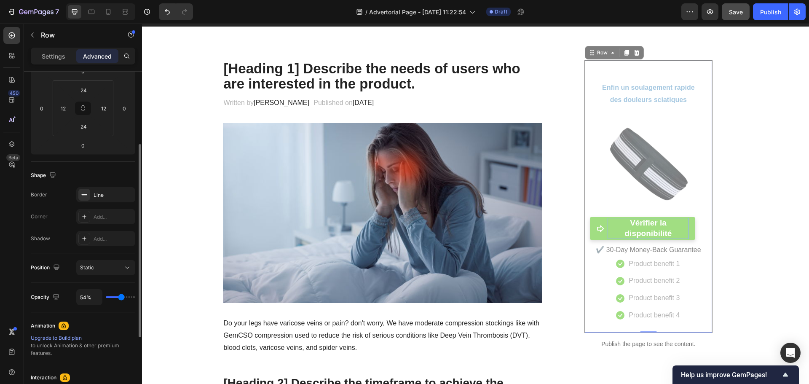
type input "81%"
type input "81"
type input "100%"
type input "100"
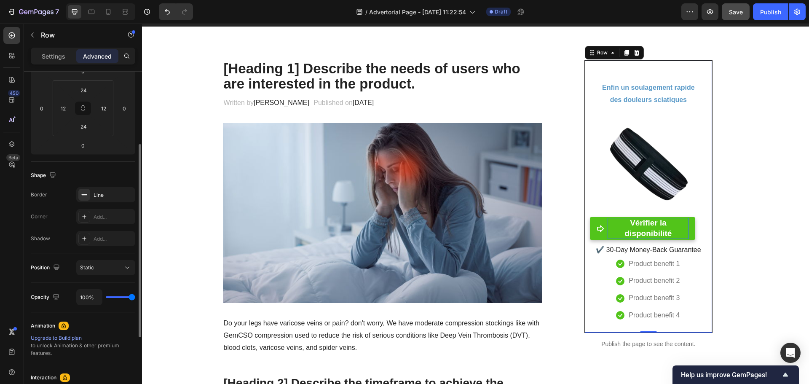
drag, startPoint x: 135, startPoint y: 297, endPoint x: 143, endPoint y: 296, distance: 8.1
click at [135, 296] on input "range" at bounding box center [120, 297] width 29 height 2
click at [104, 195] on div "Line" at bounding box center [106, 195] width 24 height 8
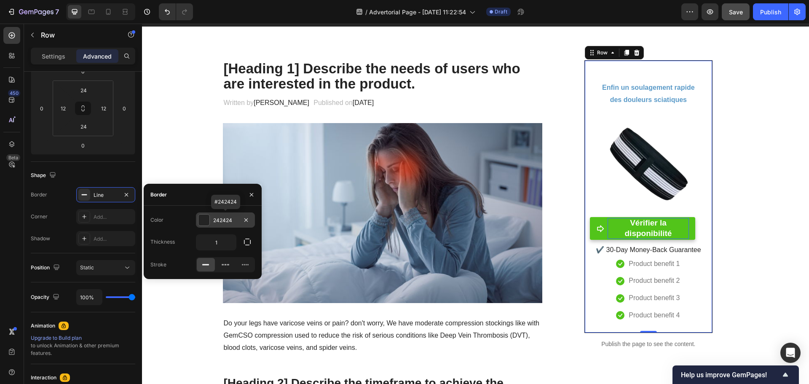
click at [232, 219] on div "242424" at bounding box center [225, 221] width 24 height 8
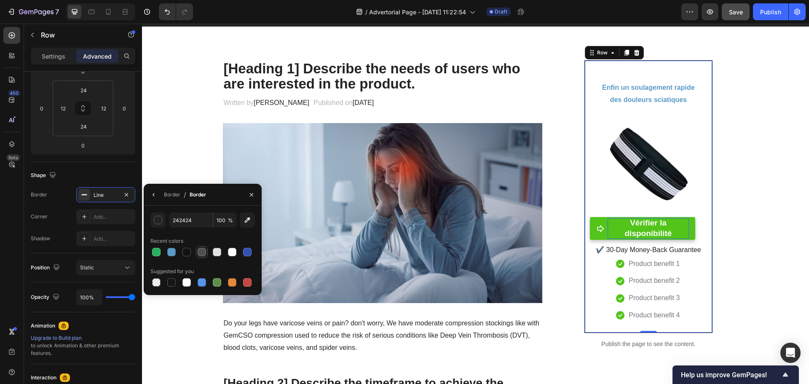
click at [203, 253] on div at bounding box center [202, 252] width 8 height 8
type input "4F4F4F"
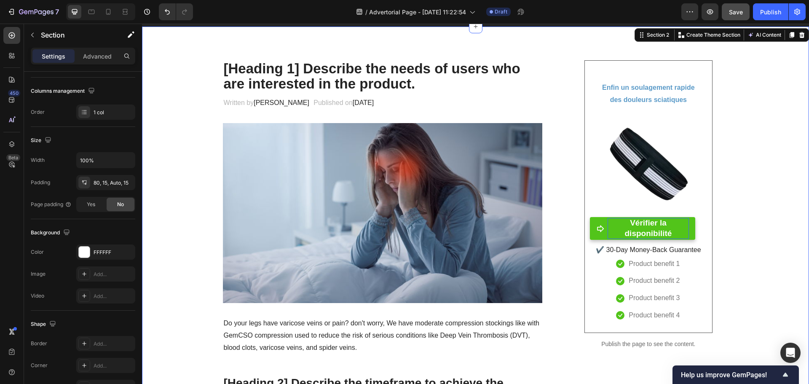
scroll to position [0, 0]
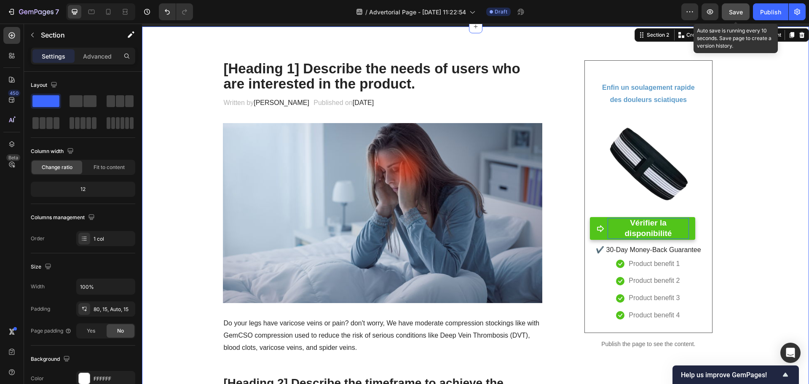
click at [734, 11] on span "Save" at bounding box center [736, 11] width 14 height 7
click at [664, 78] on div "Enfin un soulagement rapide des douleurs sciatiques Heading Row" at bounding box center [648, 94] width 105 height 46
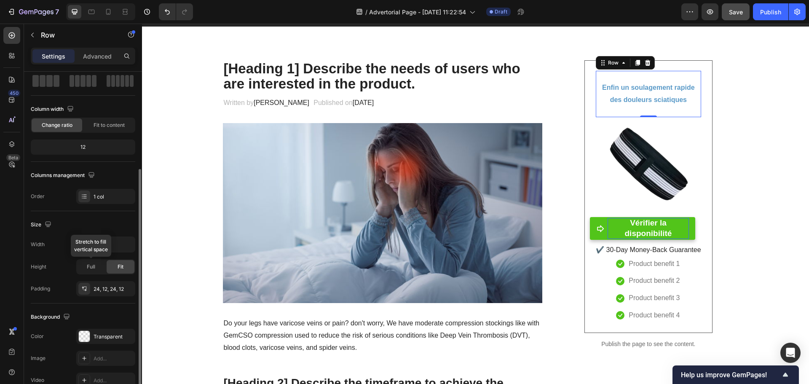
scroll to position [84, 0]
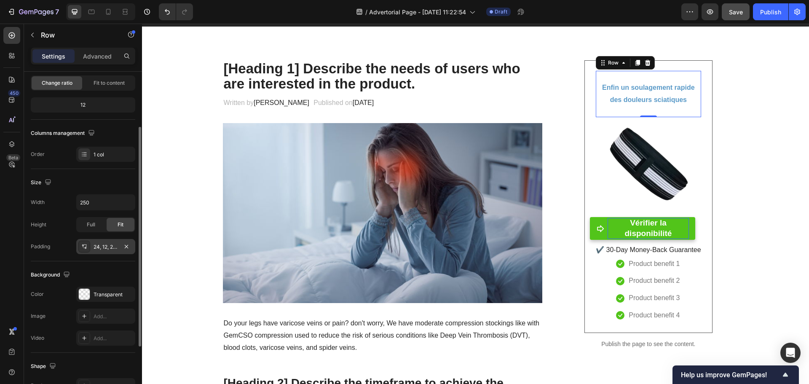
click at [99, 247] on div "24, 12, 24, 12" at bounding box center [106, 247] width 24 height 8
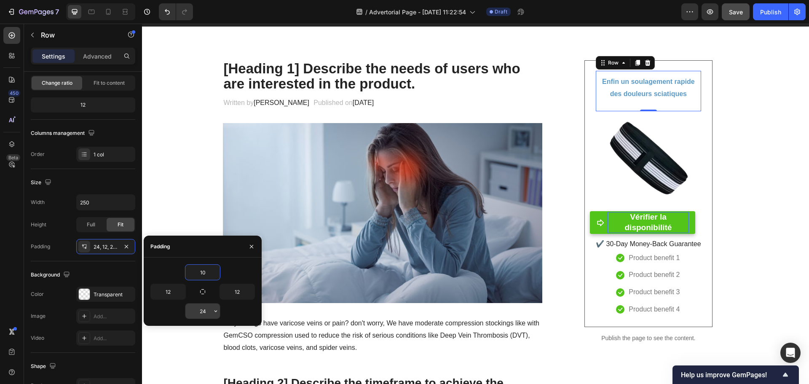
type input "10"
click at [205, 312] on input "24" at bounding box center [202, 310] width 35 height 15
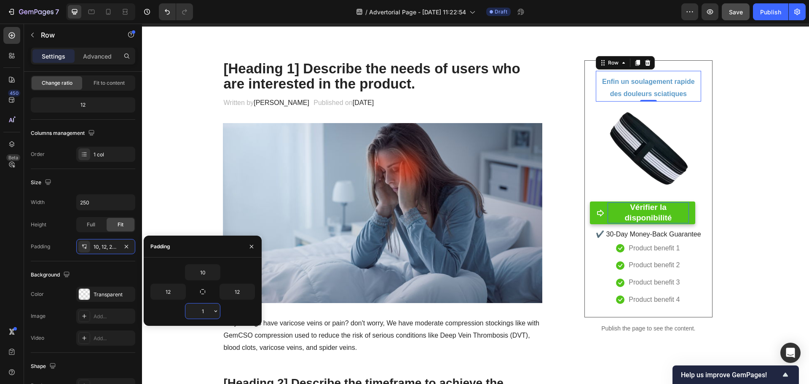
type input "10"
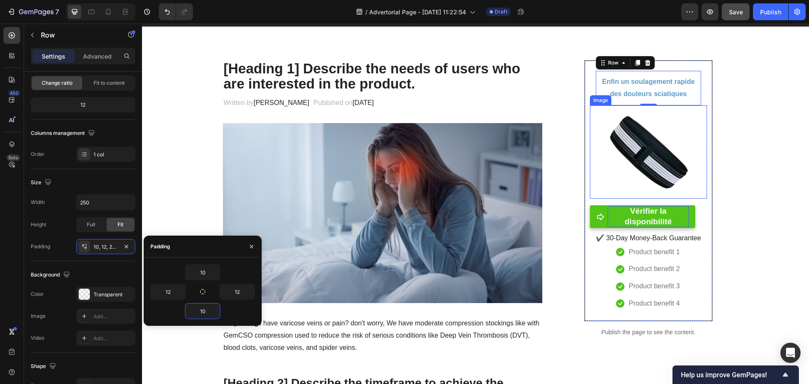
click at [646, 161] on img at bounding box center [649, 152] width 94 height 94
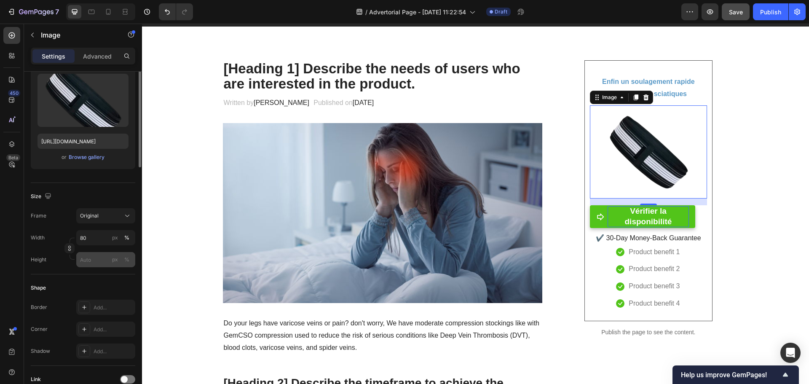
scroll to position [0, 0]
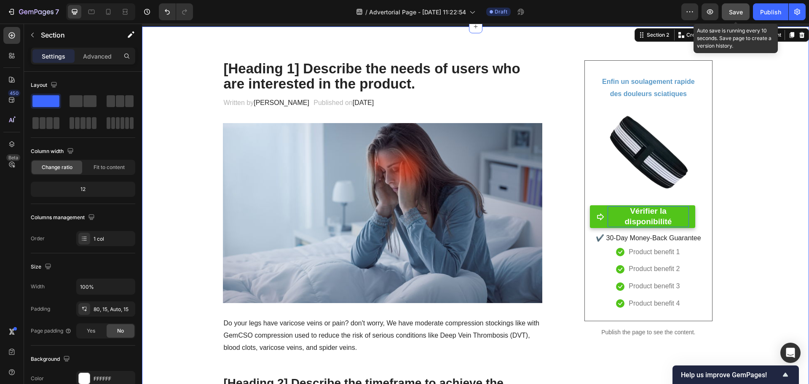
click at [731, 10] on span "Save" at bounding box center [736, 11] width 14 height 7
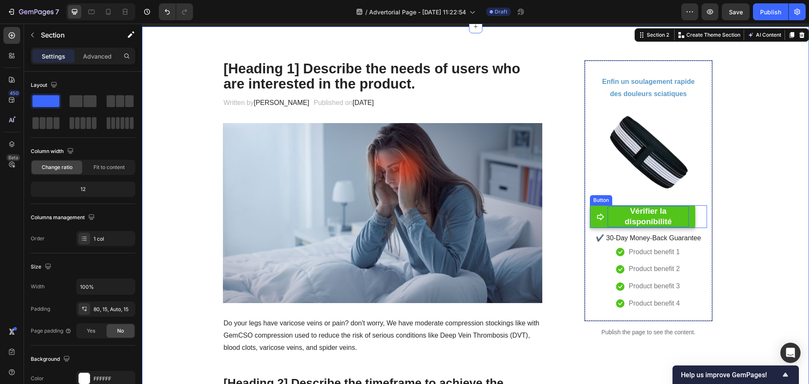
click at [600, 202] on div "Button" at bounding box center [601, 200] width 19 height 8
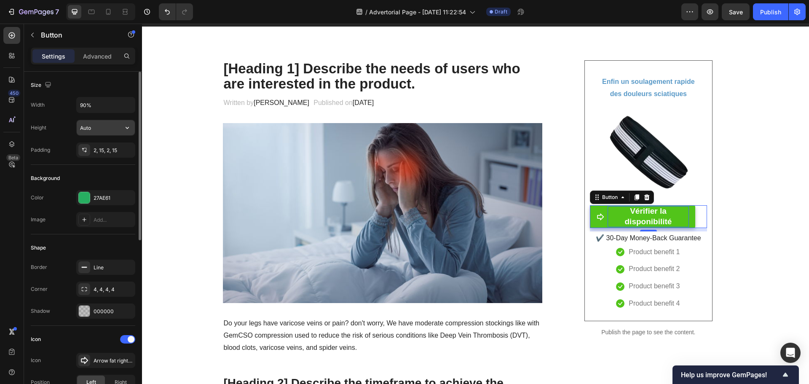
click at [94, 130] on input "Auto" at bounding box center [106, 127] width 58 height 15
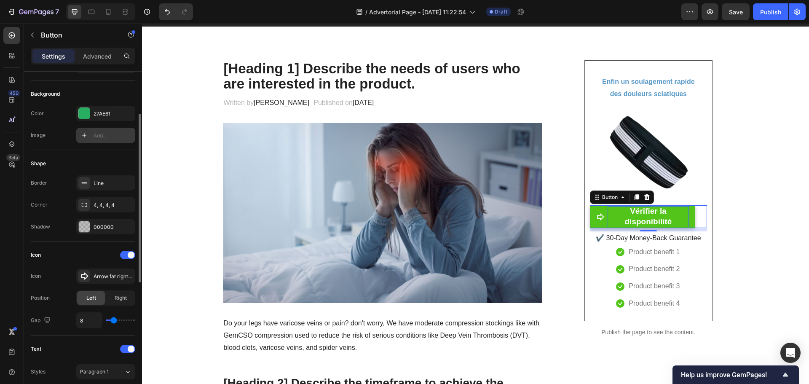
scroll to position [169, 0]
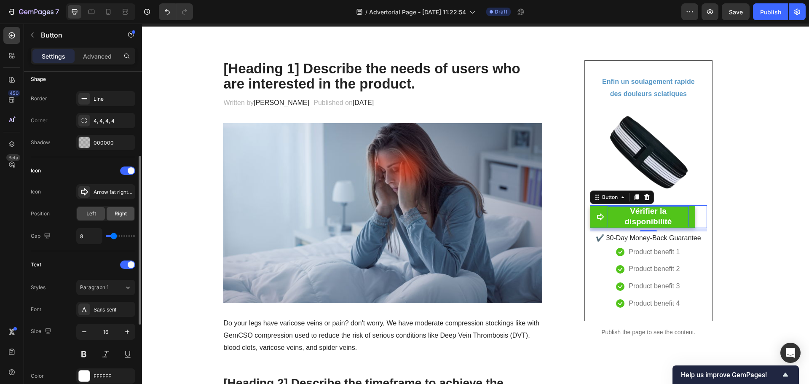
click at [117, 212] on span "Right" at bounding box center [121, 214] width 12 height 8
click at [96, 212] on div "Left" at bounding box center [91, 213] width 28 height 13
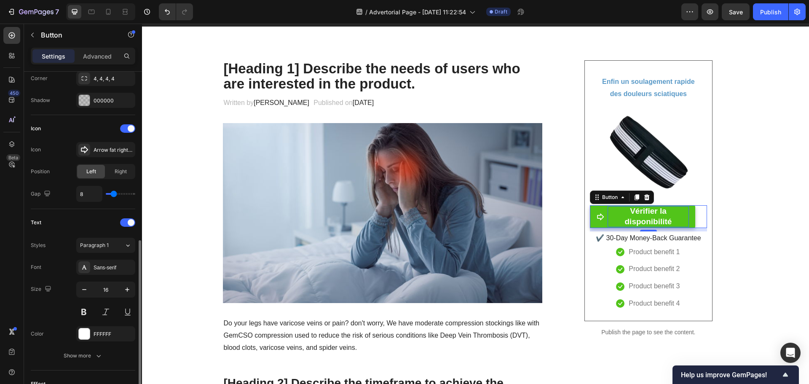
scroll to position [253, 0]
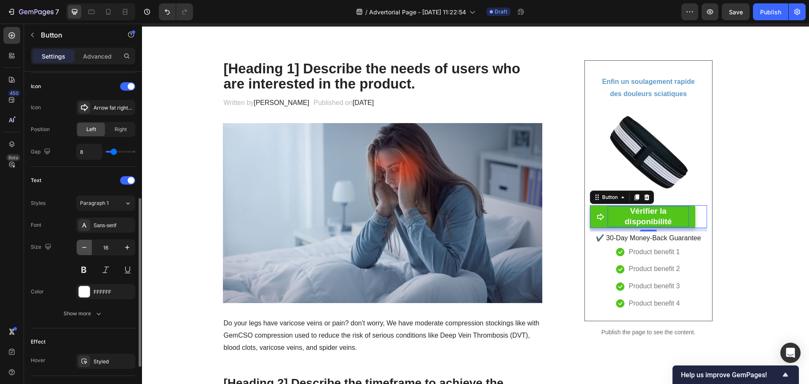
click at [83, 247] on icon "button" at bounding box center [84, 247] width 8 height 8
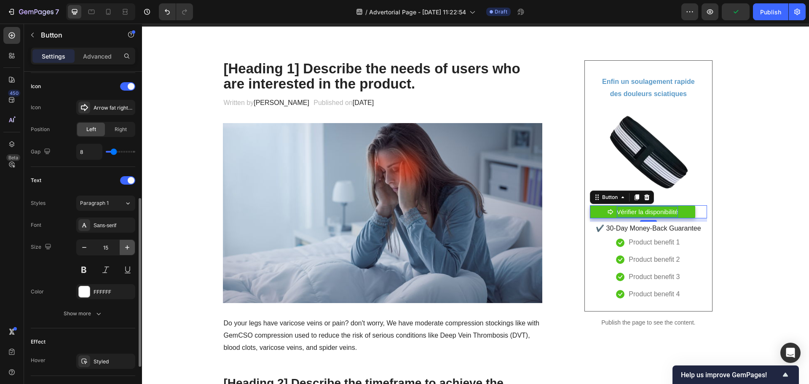
click at [126, 246] on icon "button" at bounding box center [127, 247] width 8 height 8
type input "16"
click at [81, 269] on button at bounding box center [83, 269] width 15 height 15
click at [166, 9] on icon "Undo/Redo" at bounding box center [167, 12] width 8 height 8
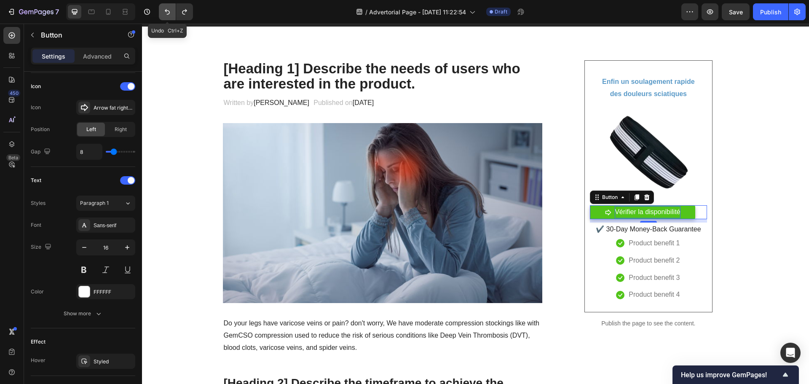
click at [168, 13] on icon "Undo/Redo" at bounding box center [167, 12] width 8 height 8
click at [165, 8] on icon "Undo/Redo" at bounding box center [167, 12] width 8 height 8
click at [166, 8] on icon "Undo/Redo" at bounding box center [167, 12] width 8 height 8
type input "16"
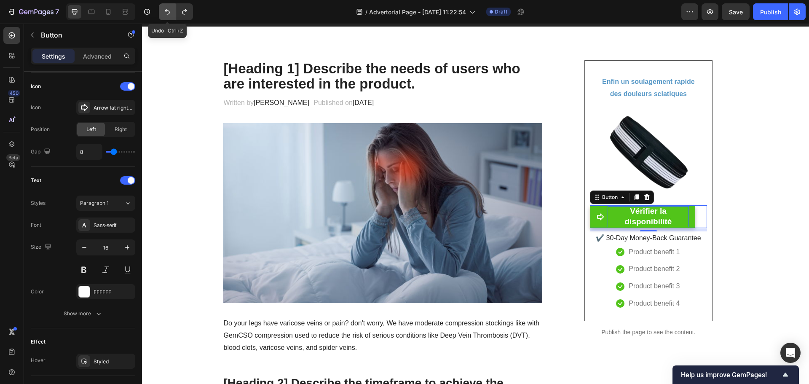
click at [166, 8] on icon "Undo/Redo" at bounding box center [167, 12] width 8 height 8
click at [94, 130] on span "Left" at bounding box center [91, 130] width 10 height 8
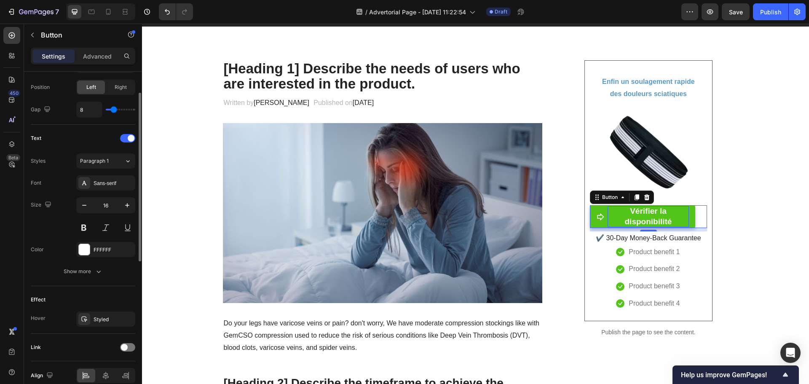
scroll to position [0, 0]
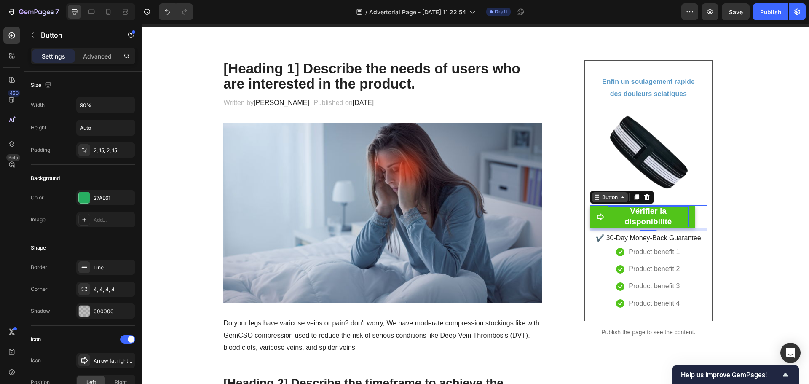
click at [622, 198] on icon at bounding box center [623, 197] width 3 height 2
click at [609, 200] on div "Button" at bounding box center [609, 197] width 19 height 8
click at [125, 104] on icon "button" at bounding box center [127, 105] width 8 height 8
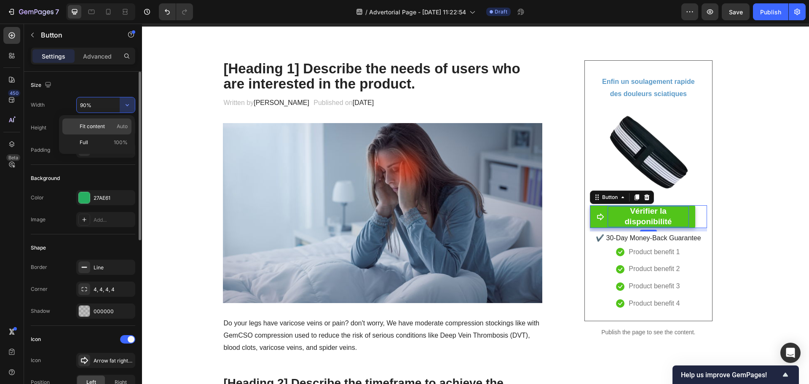
click at [107, 121] on div "Fit content Auto" at bounding box center [96, 126] width 69 height 16
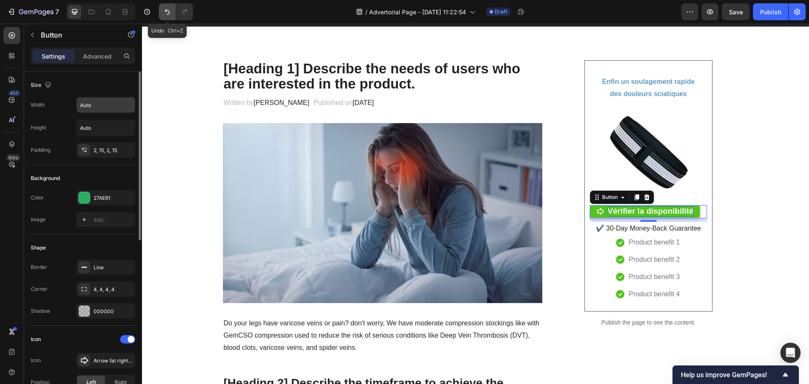
click at [164, 13] on icon "Undo/Redo" at bounding box center [167, 12] width 8 height 8
type input "90%"
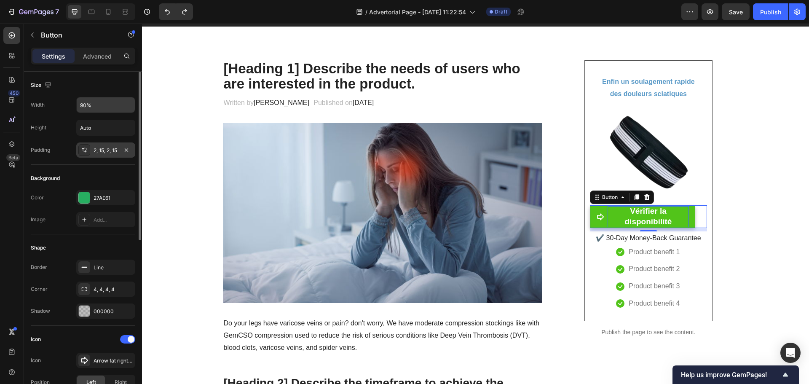
click at [99, 150] on div "2, 15, 2, 15" at bounding box center [106, 151] width 24 height 8
